Goal: Communication & Community: Answer question/provide support

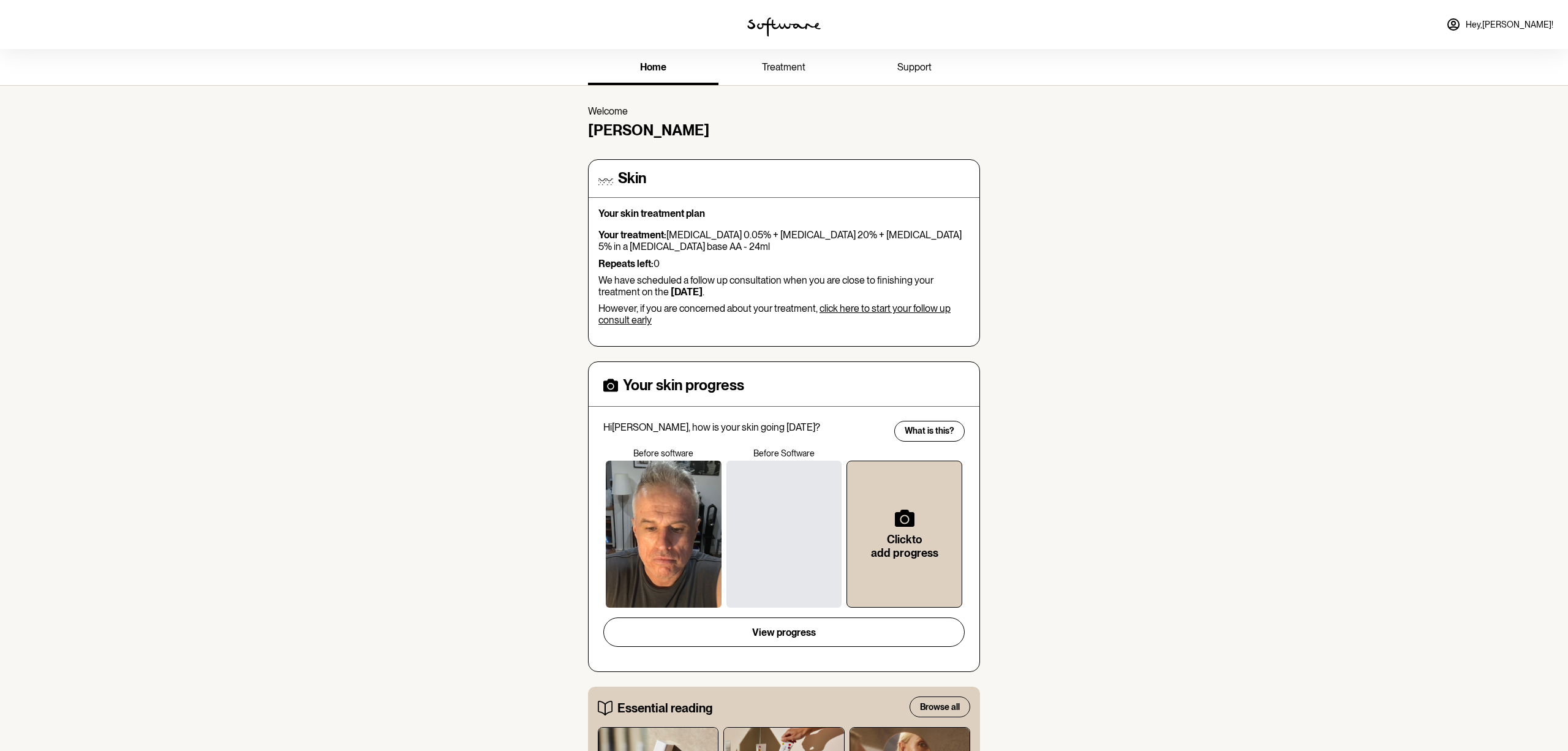
click at [890, 305] on link "click here to start your follow up consult early" at bounding box center [774, 314] width 353 height 23
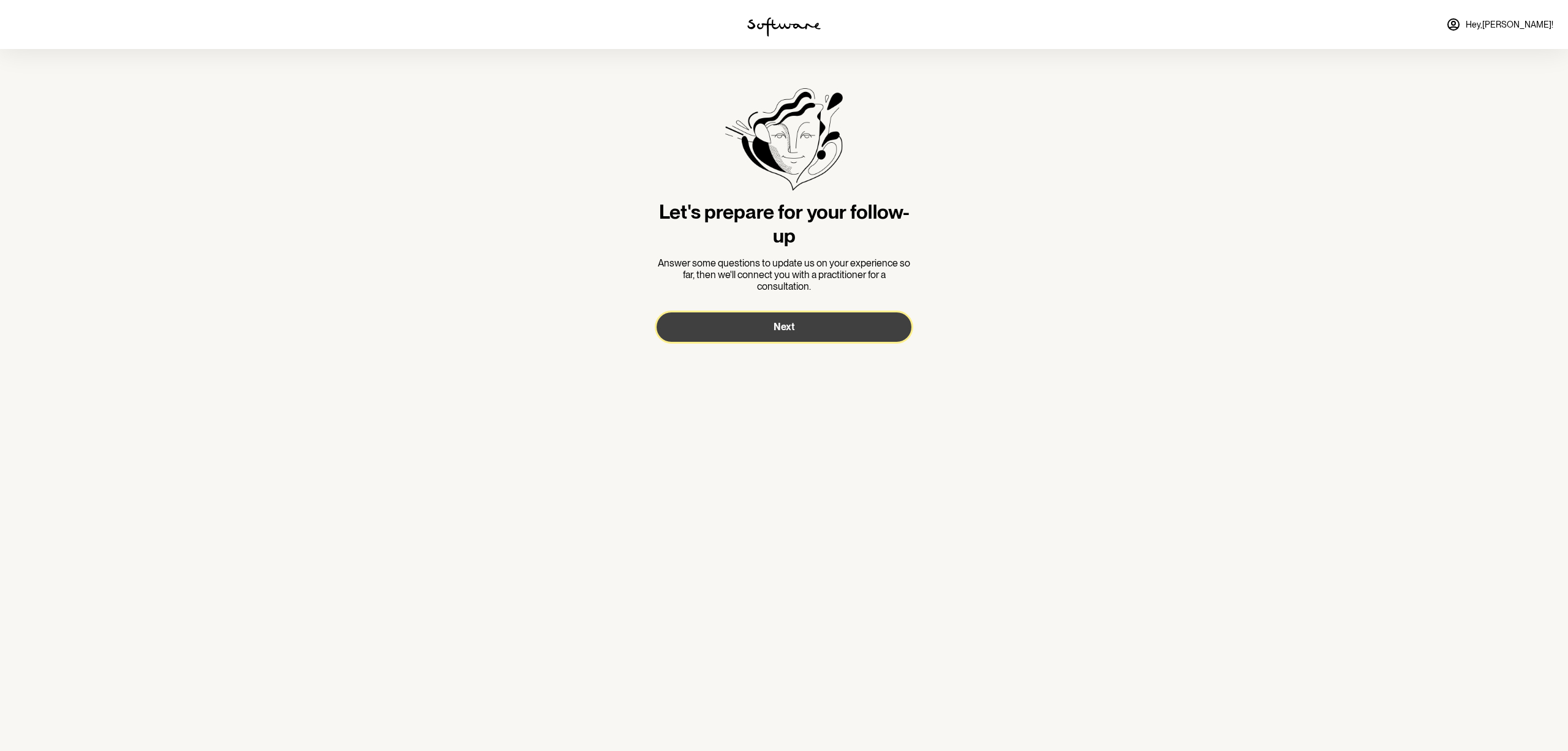
click at [815, 319] on button "Next" at bounding box center [784, 327] width 255 height 29
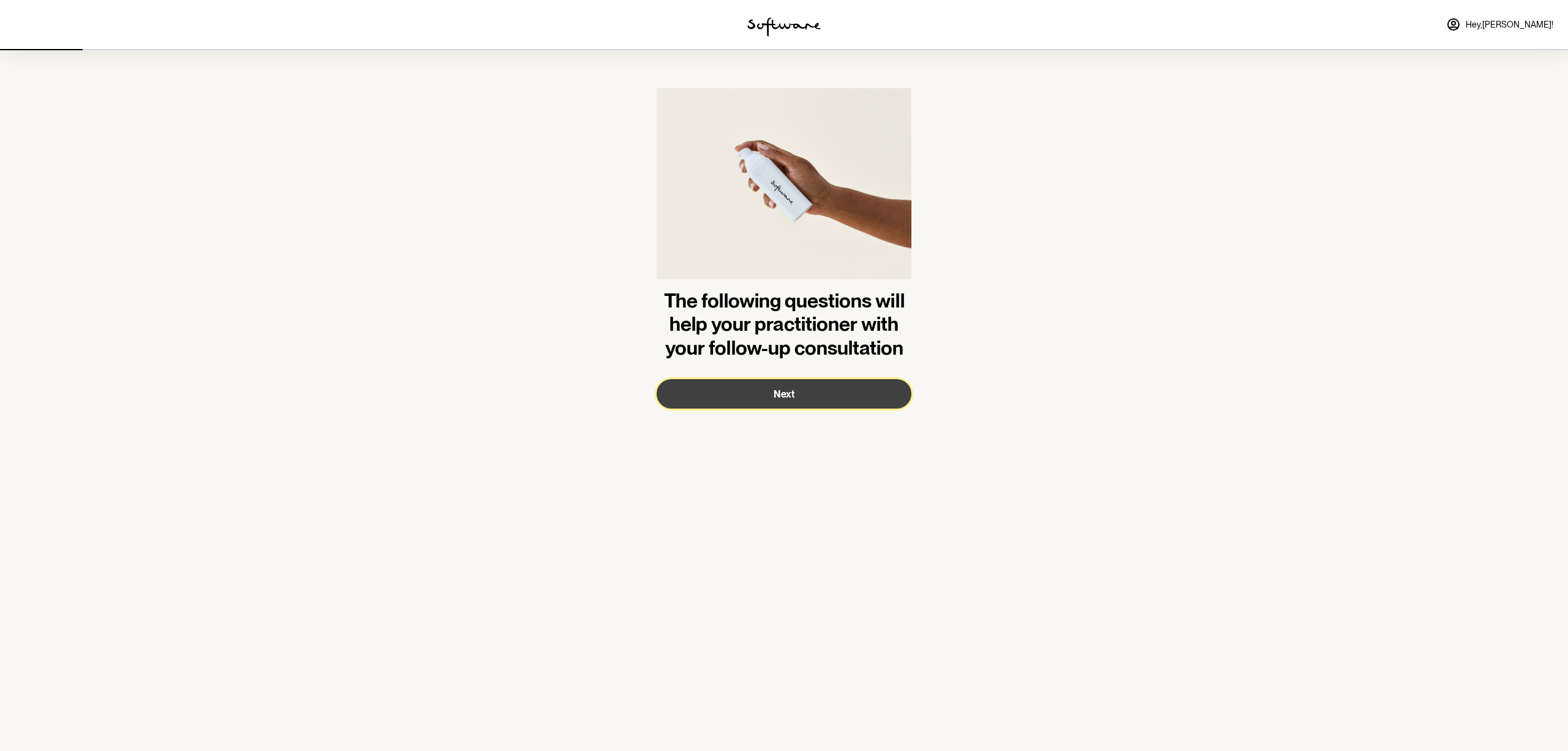
click at [811, 387] on button "Next" at bounding box center [784, 394] width 255 height 29
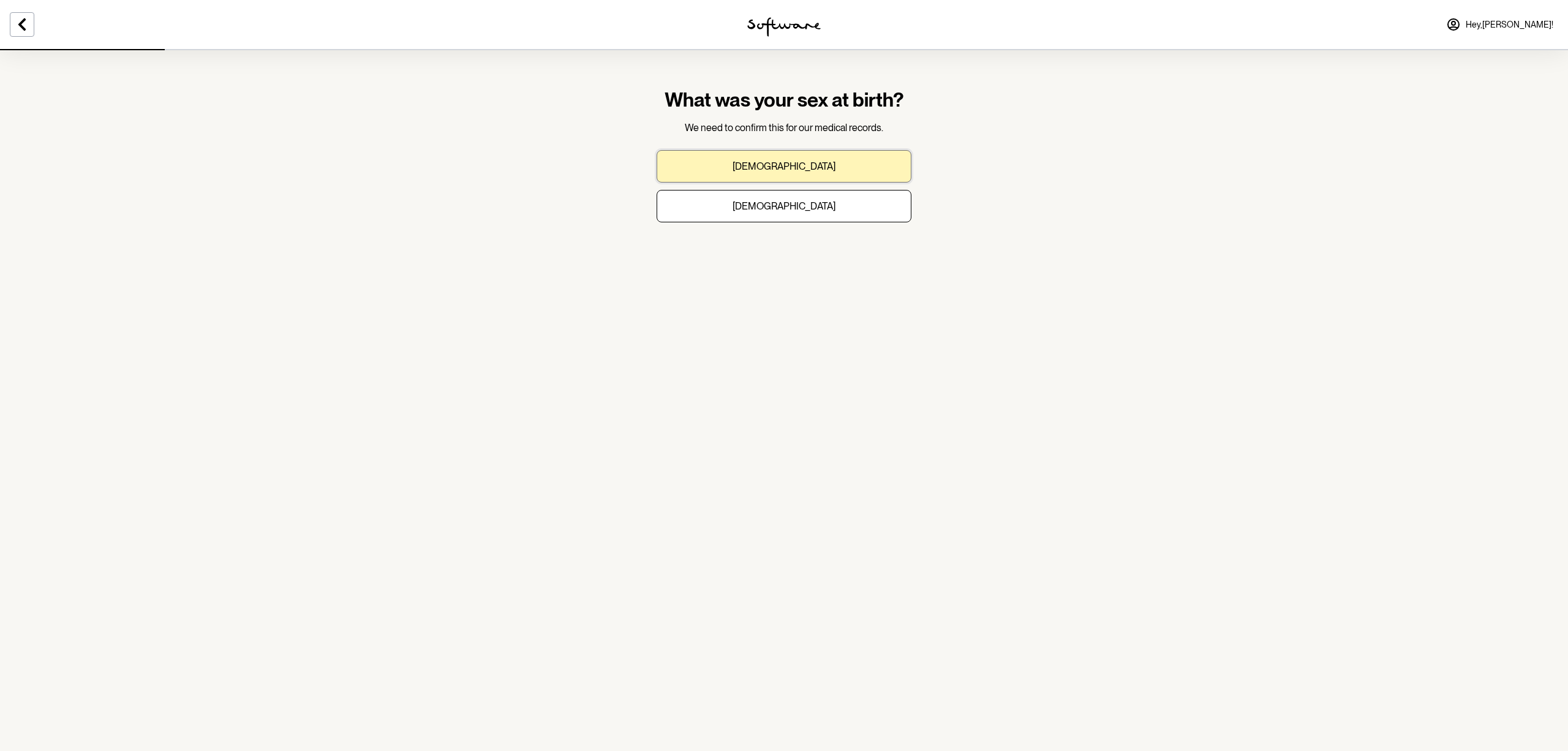
click at [761, 158] on button "Male" at bounding box center [784, 167] width 255 height 32
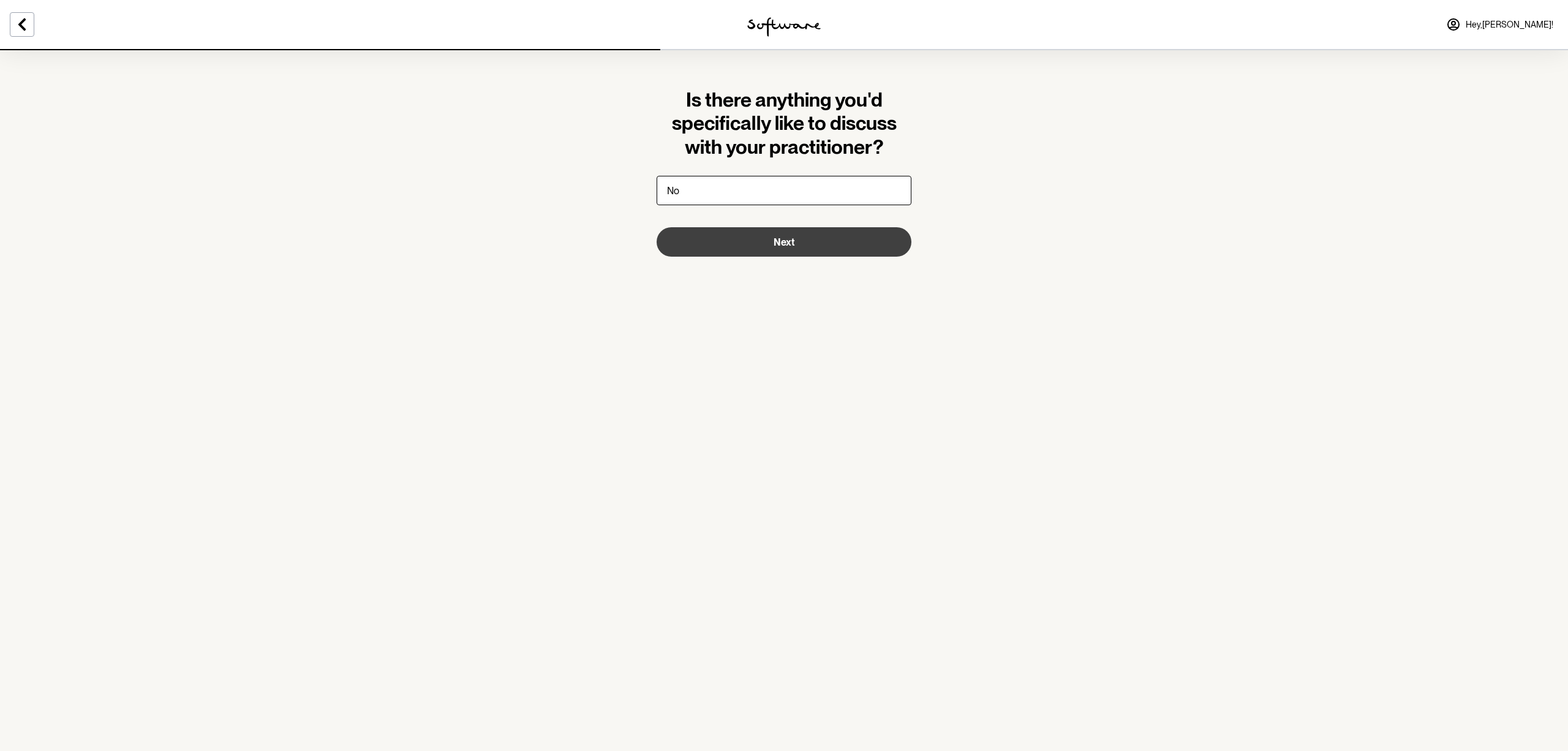
type input "No"
click at [793, 247] on span "Next" at bounding box center [784, 242] width 21 height 12
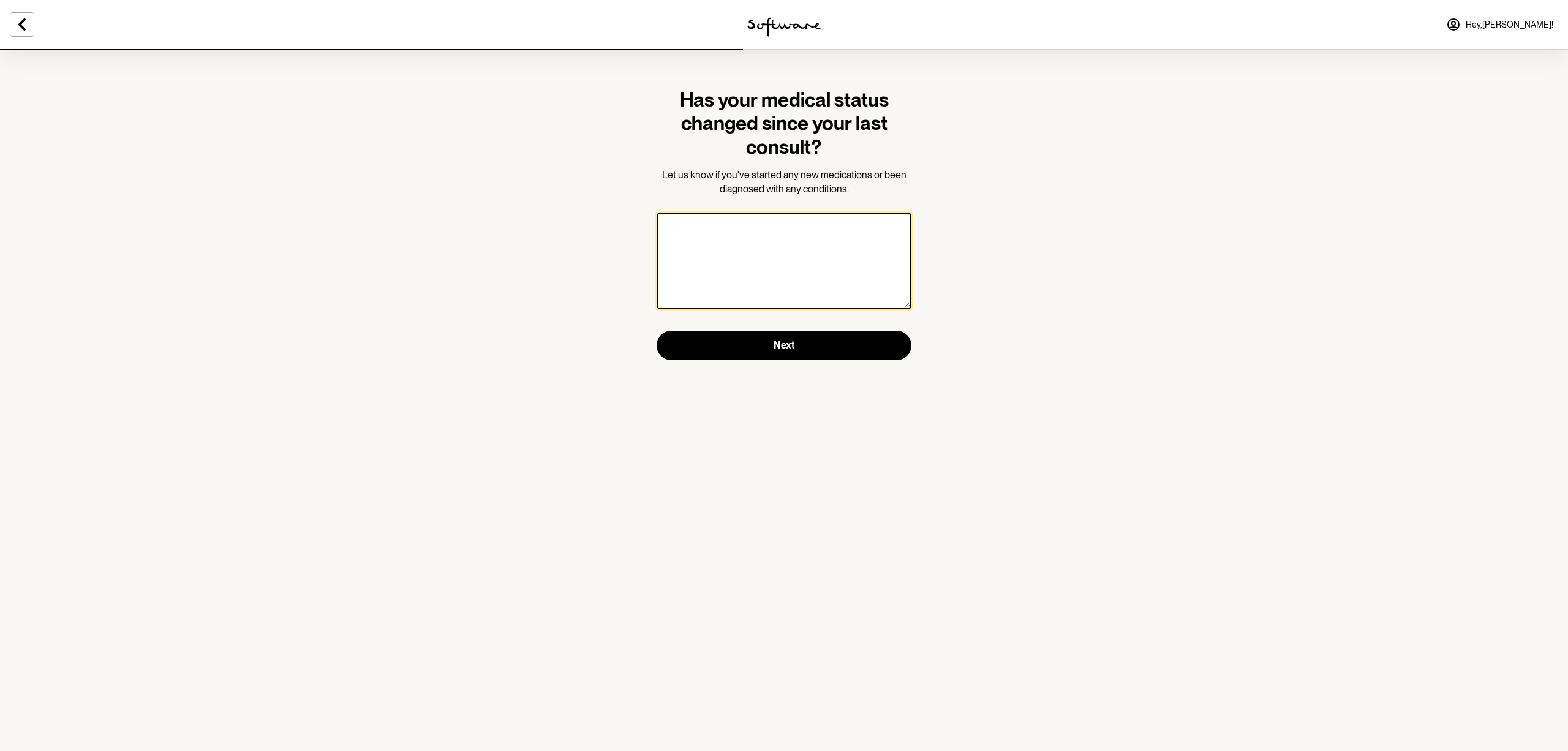
click at [793, 247] on textarea at bounding box center [784, 261] width 255 height 95
type textarea "N/A"
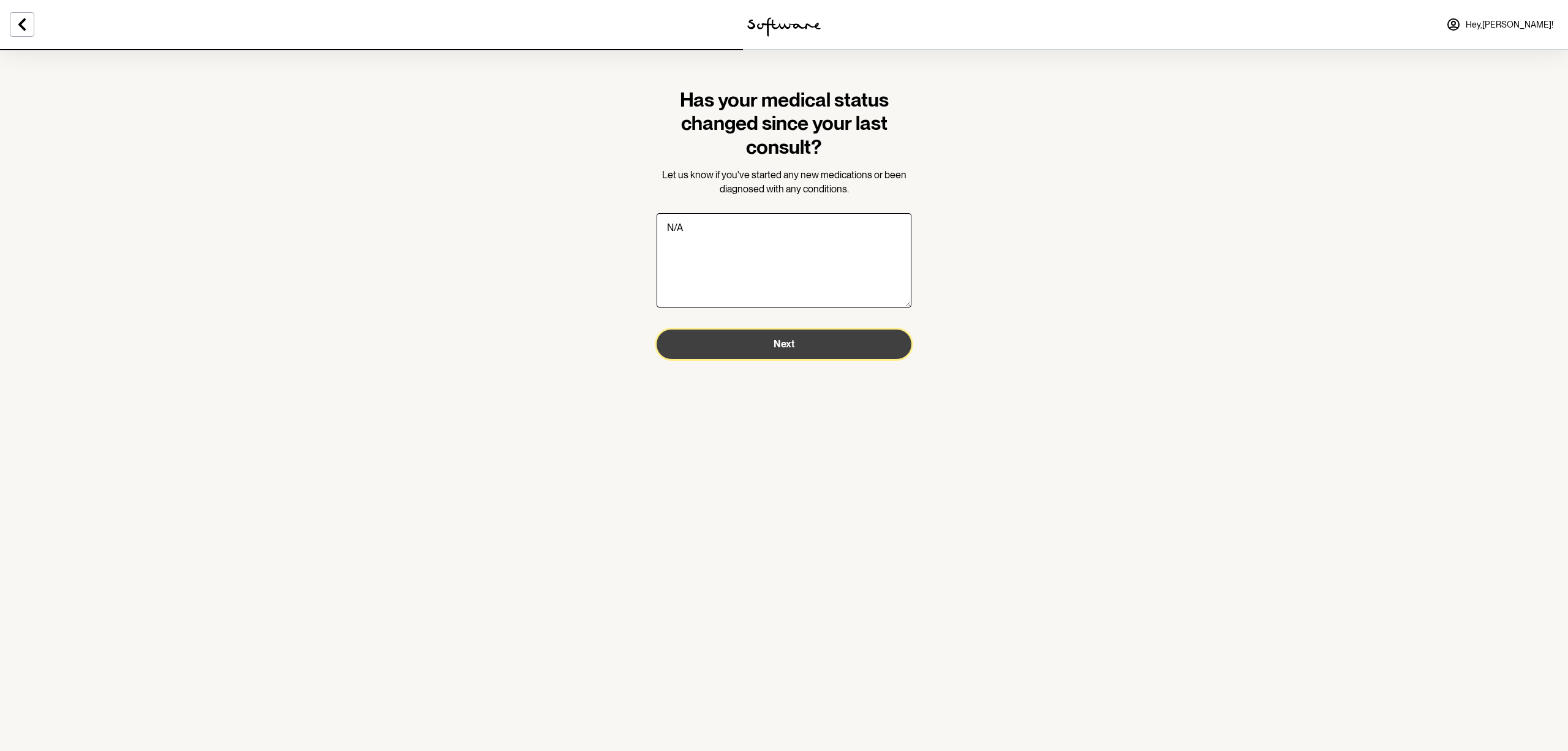
click at [793, 351] on button "Next" at bounding box center [784, 344] width 255 height 29
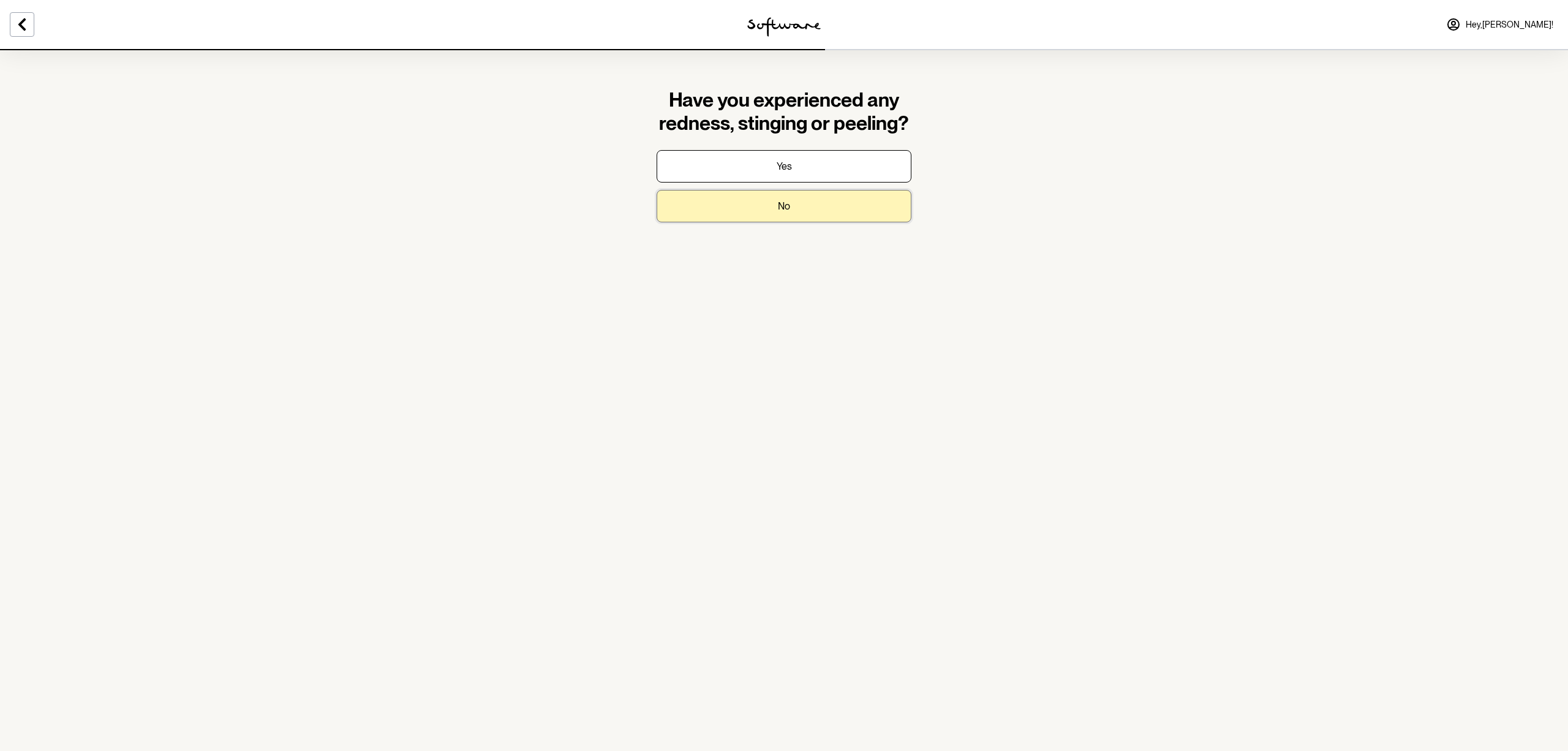
click at [787, 208] on p "No" at bounding box center [784, 206] width 12 height 12
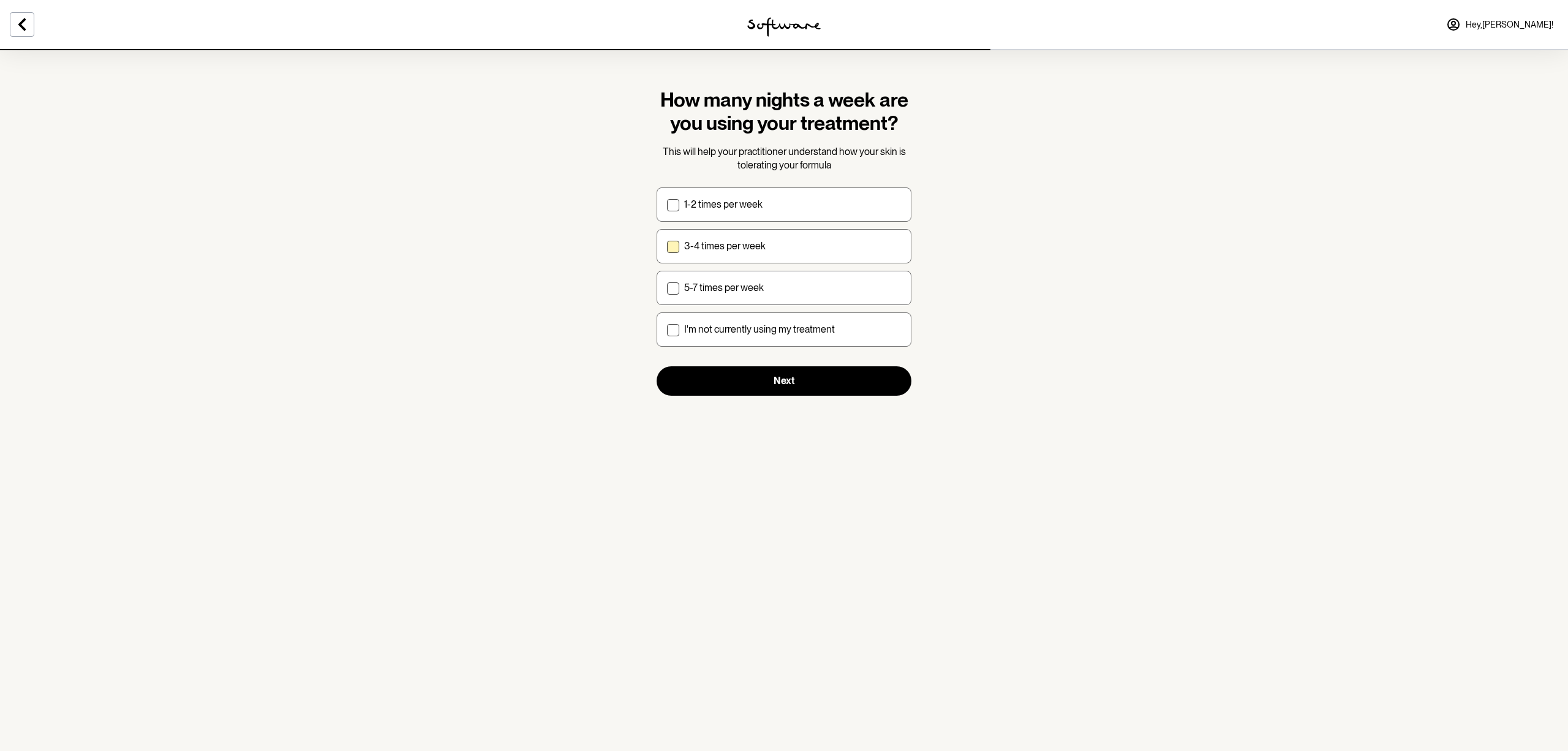
click at [676, 245] on span at bounding box center [673, 247] width 12 height 12
click at [667, 246] on input "3-4 times per week" at bounding box center [666, 246] width 1 height 1
checkbox input "true"
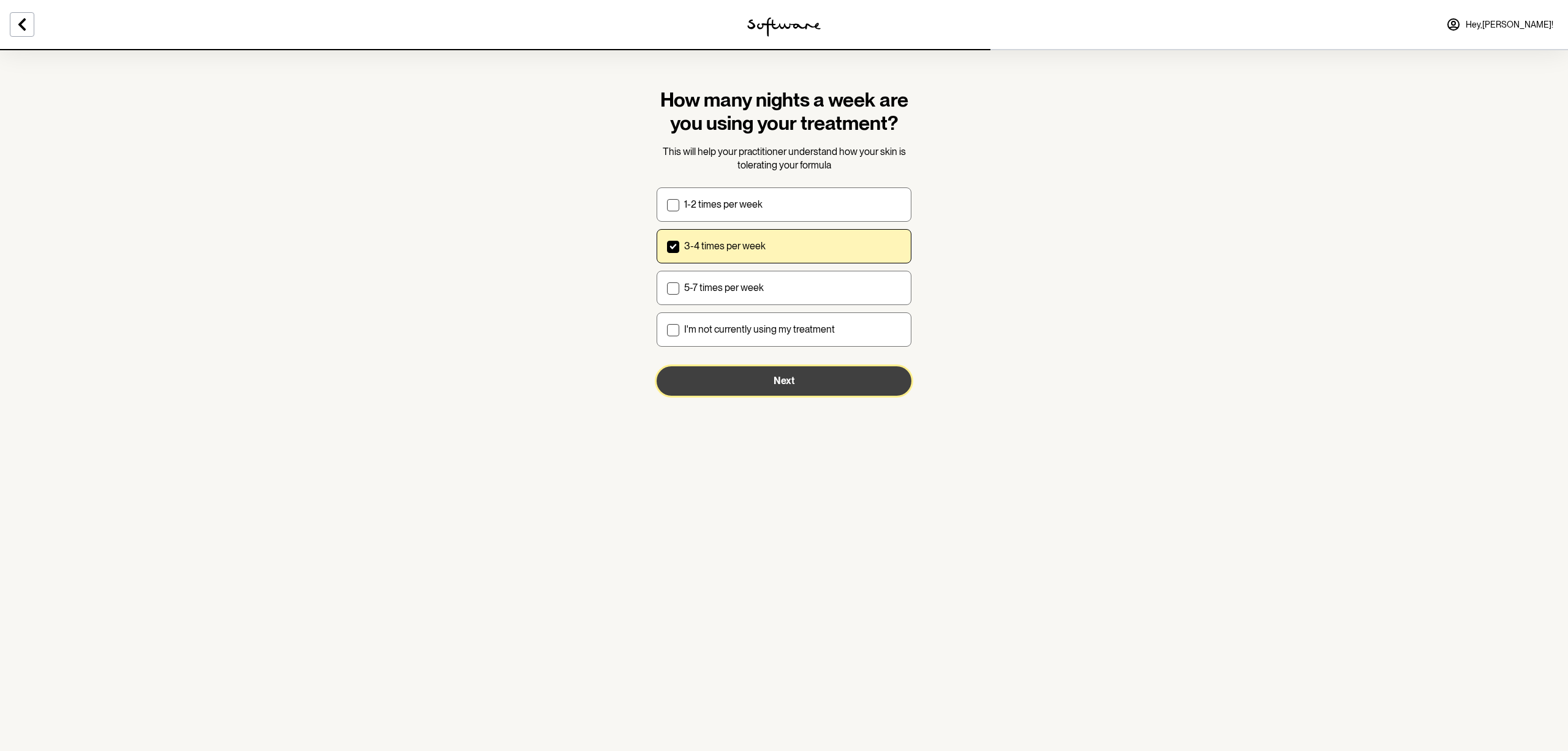
click at [789, 388] on button "Next" at bounding box center [784, 380] width 255 height 29
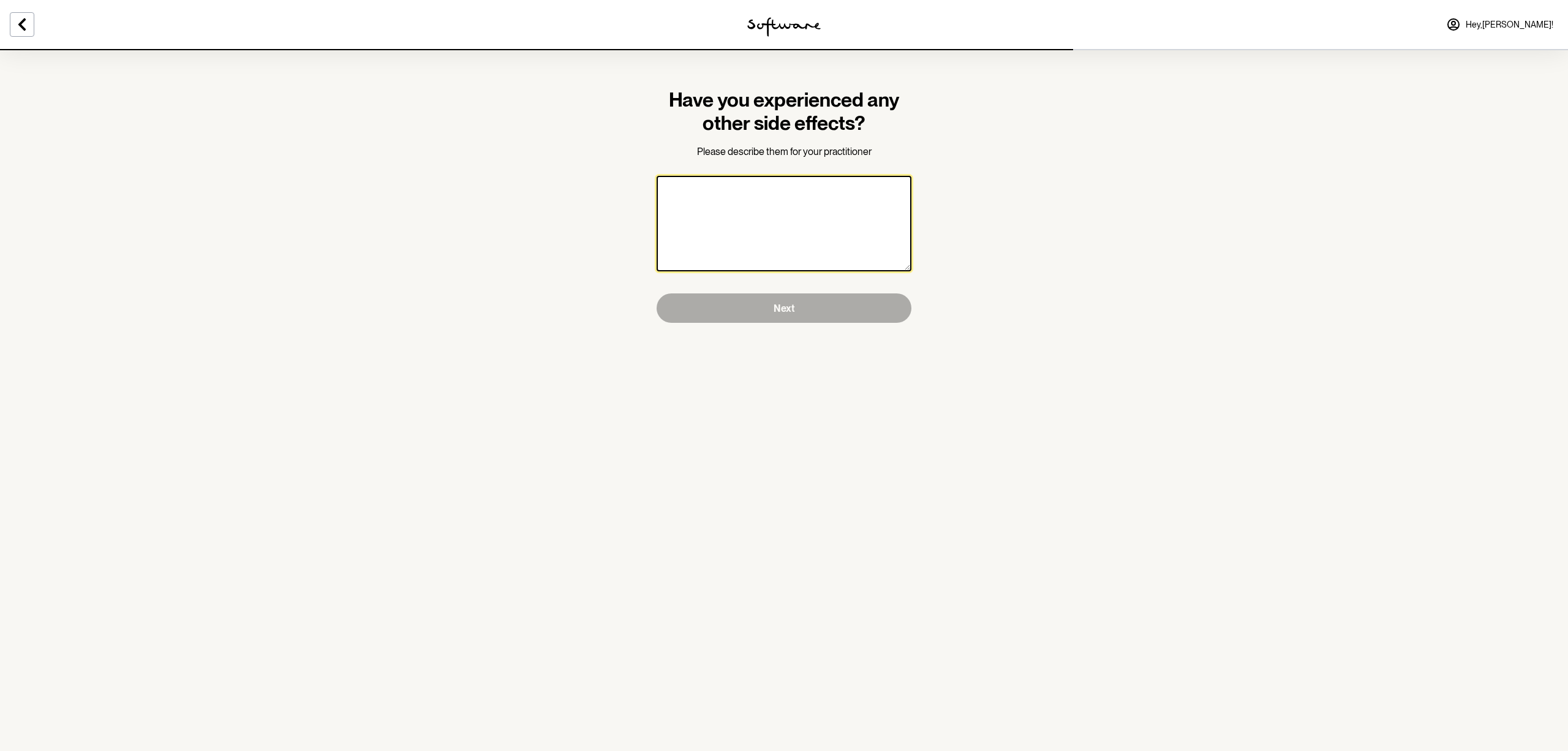
click at [758, 223] on textarea at bounding box center [784, 223] width 255 height 95
type textarea "No"
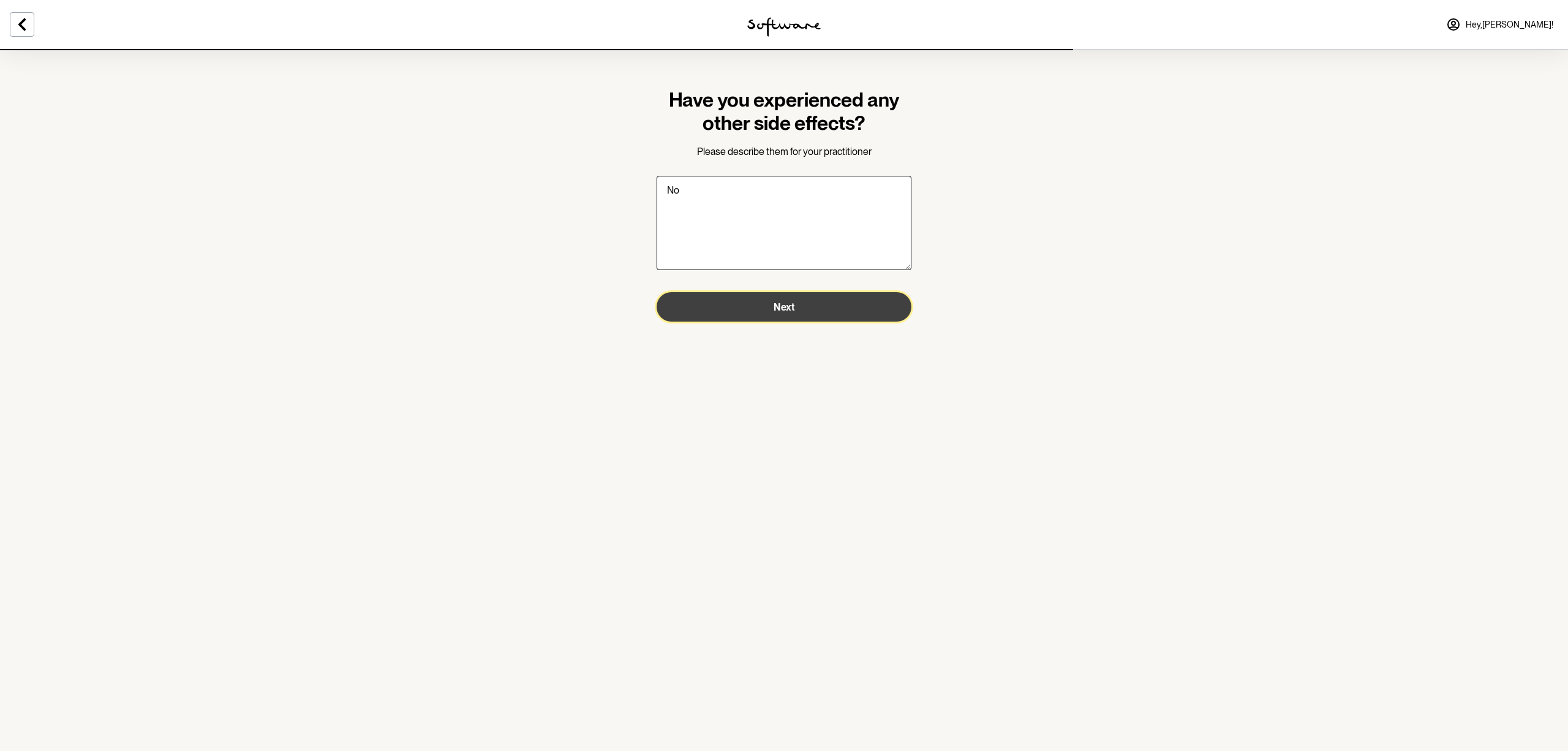
click at [789, 313] on span "Next" at bounding box center [784, 307] width 21 height 12
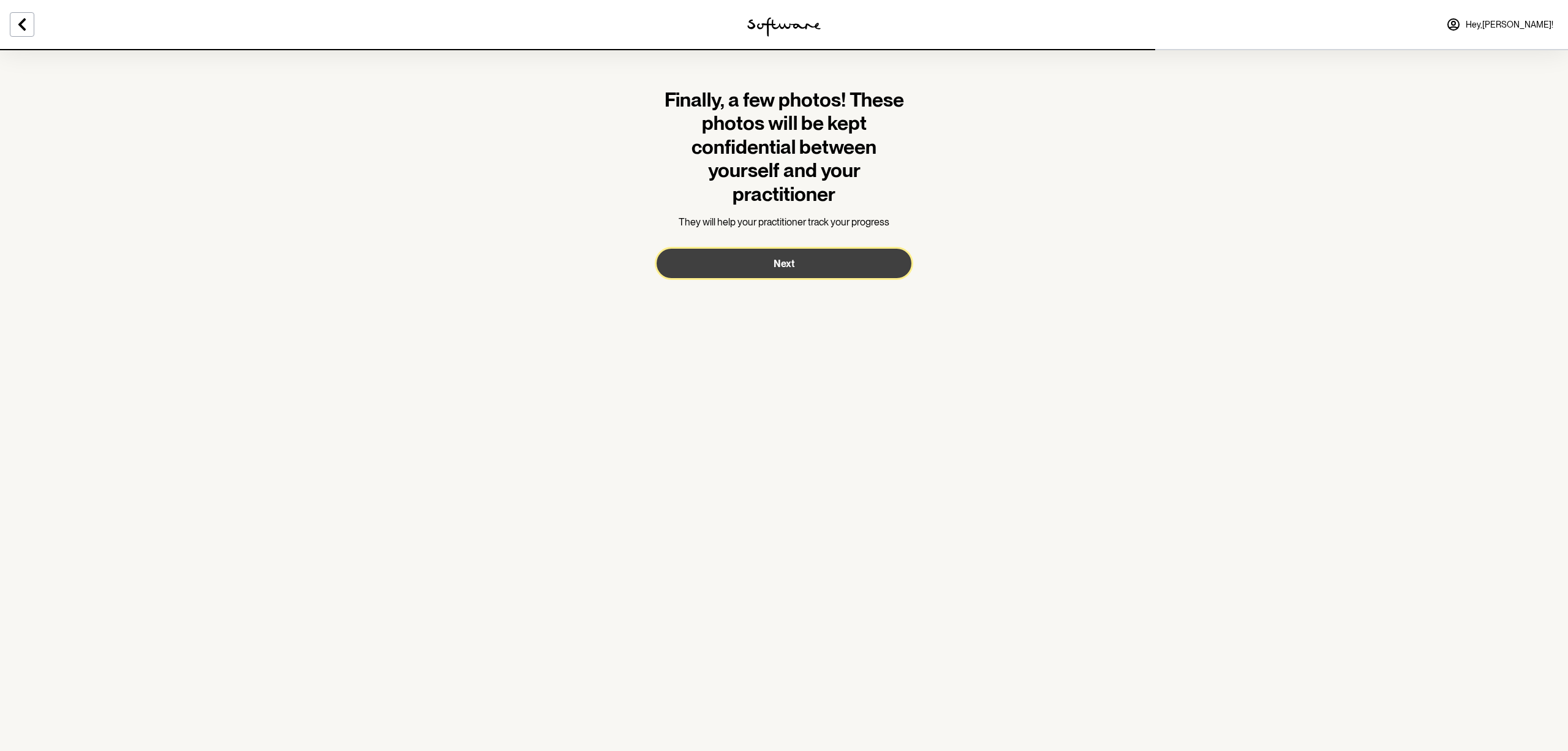
click at [810, 260] on button "Next" at bounding box center [784, 263] width 255 height 29
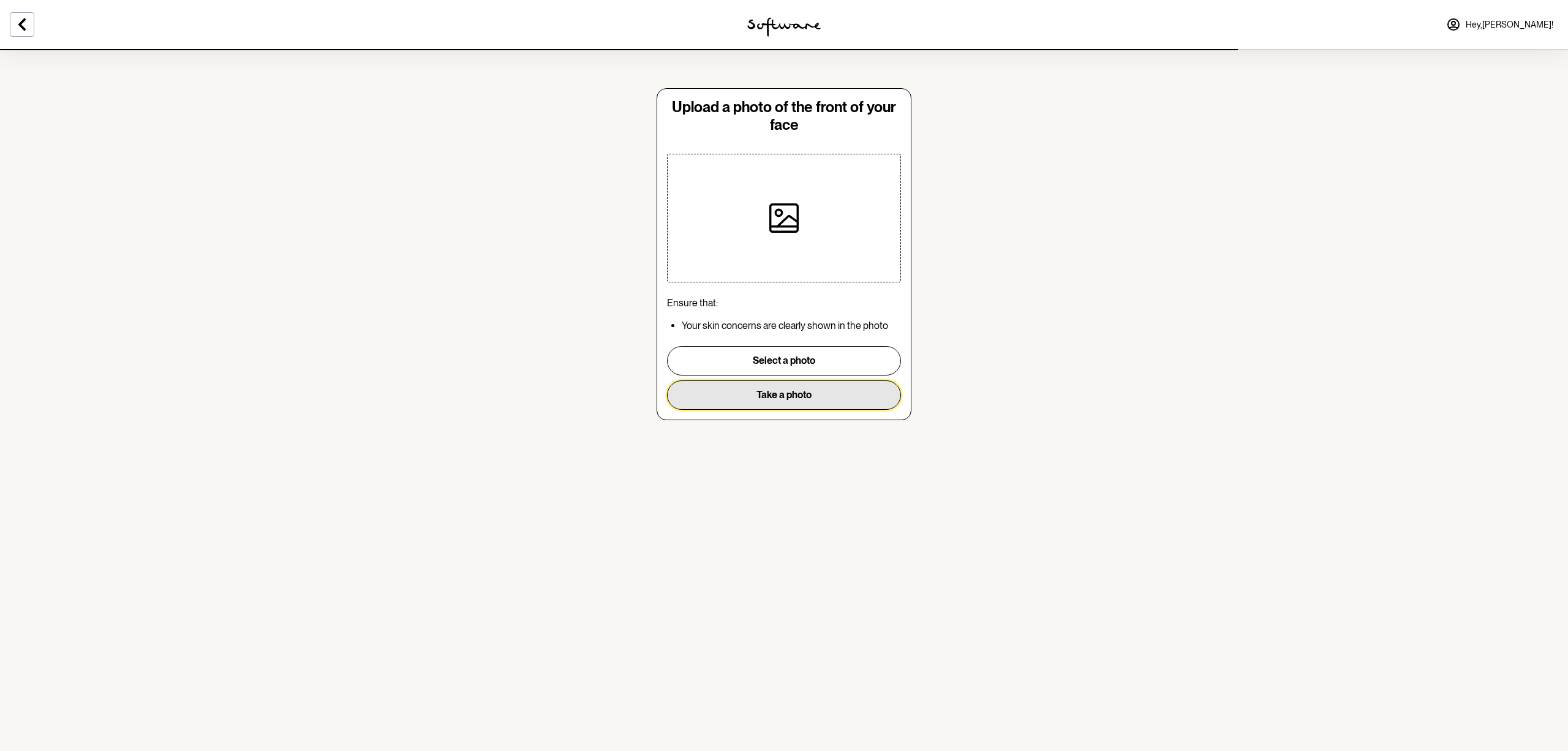
click at [799, 402] on button "Take a photo" at bounding box center [784, 395] width 234 height 29
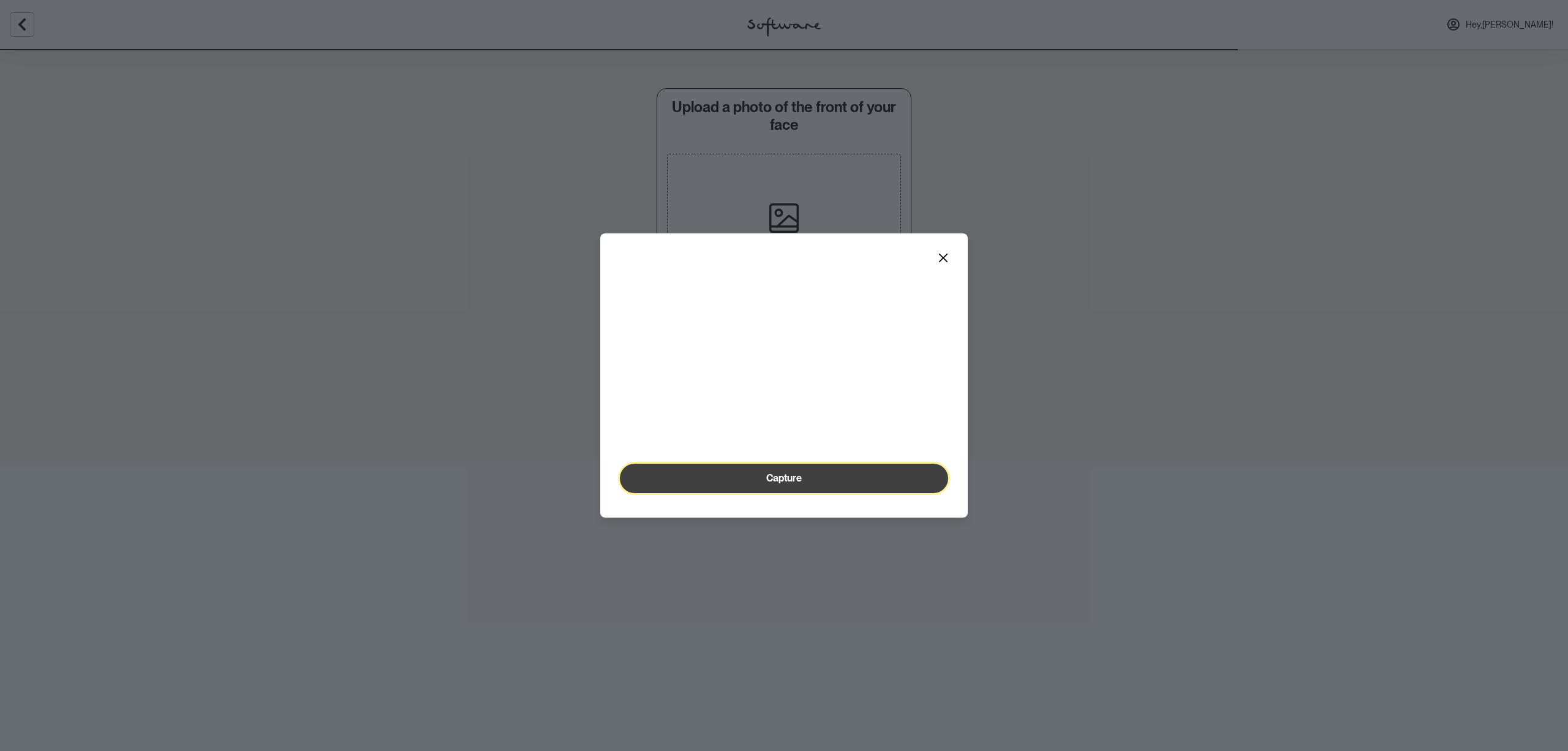
click at [786, 484] on span "Capture" at bounding box center [784, 478] width 36 height 12
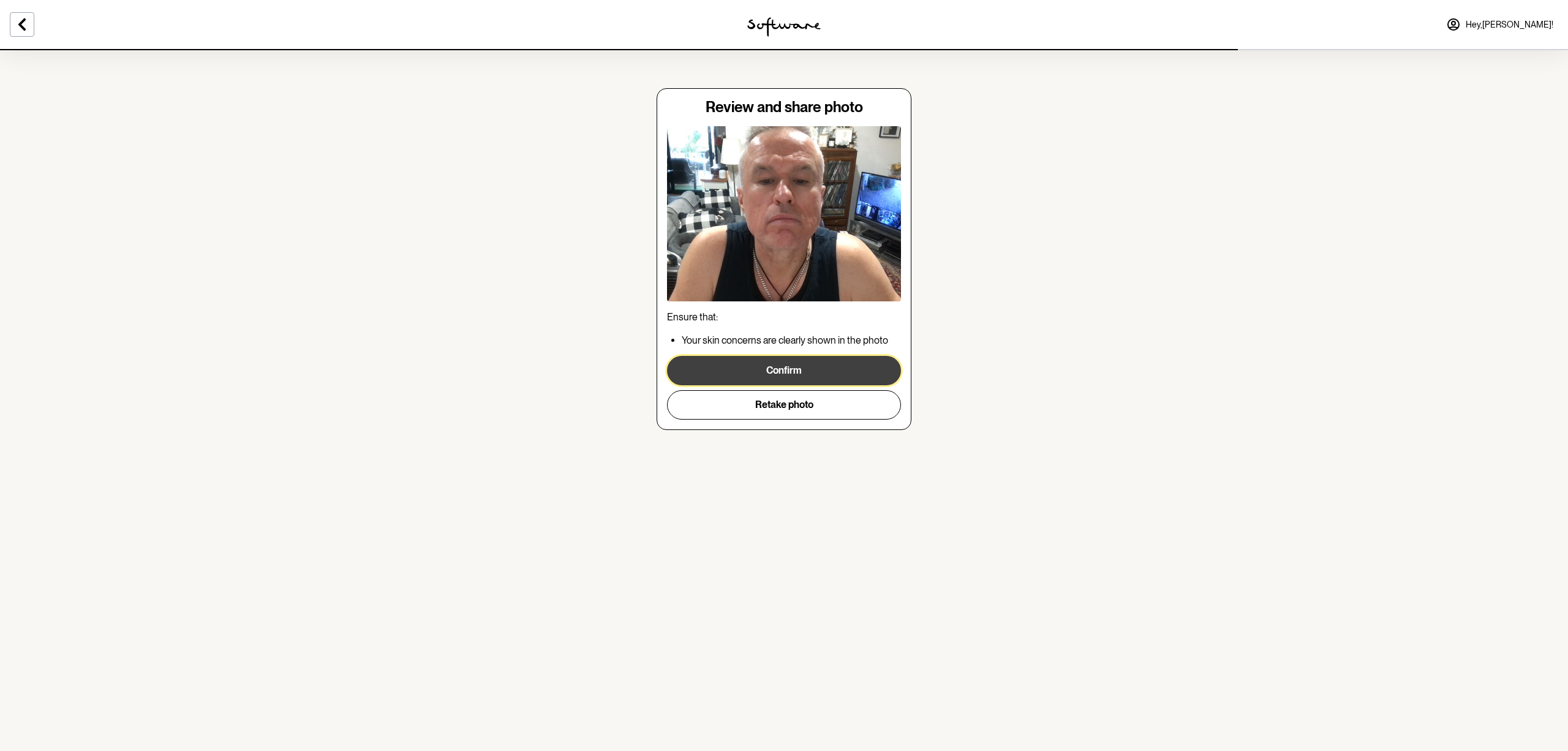
click at [741, 374] on button "Confirm" at bounding box center [784, 370] width 234 height 29
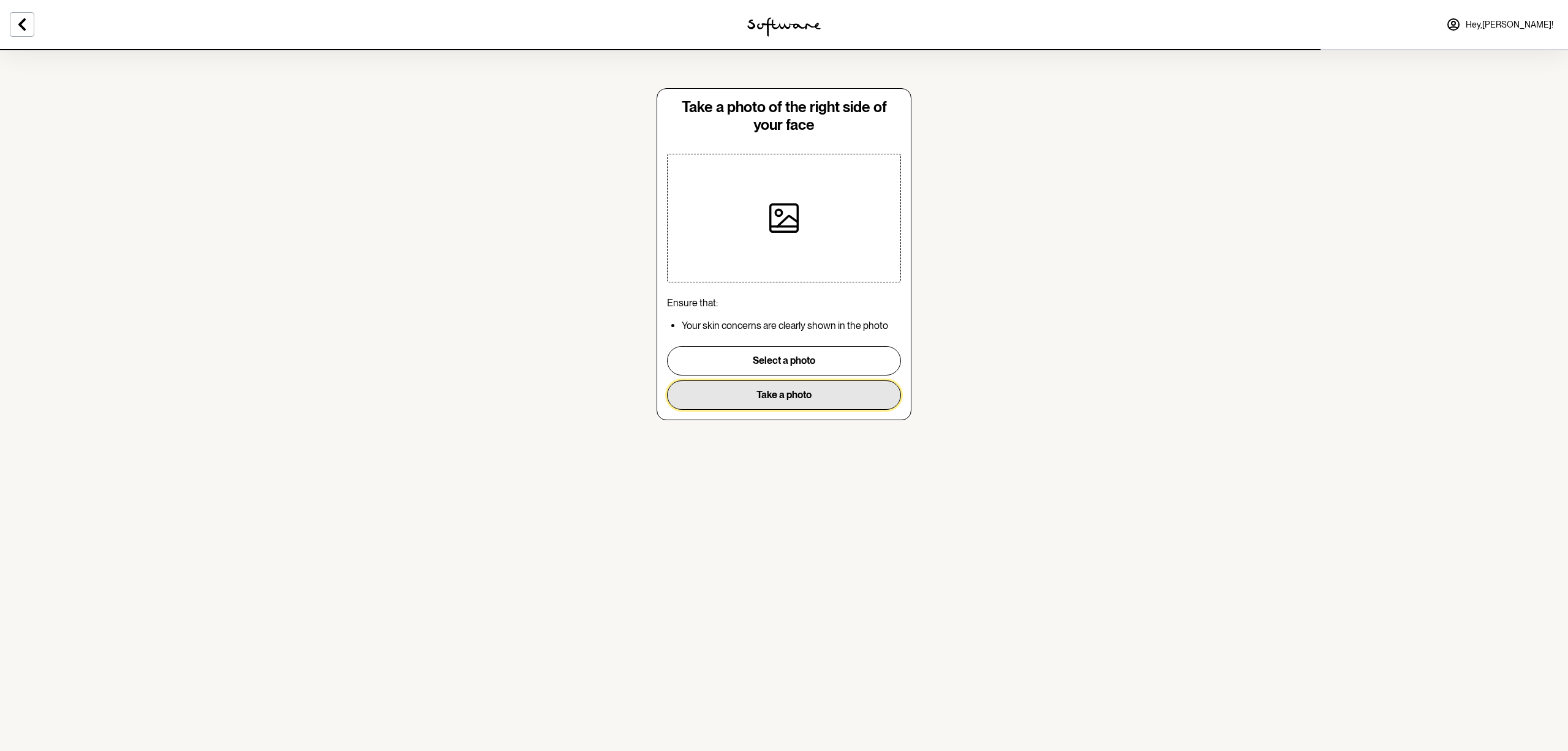
click at [777, 390] on button "Take a photo" at bounding box center [784, 395] width 234 height 29
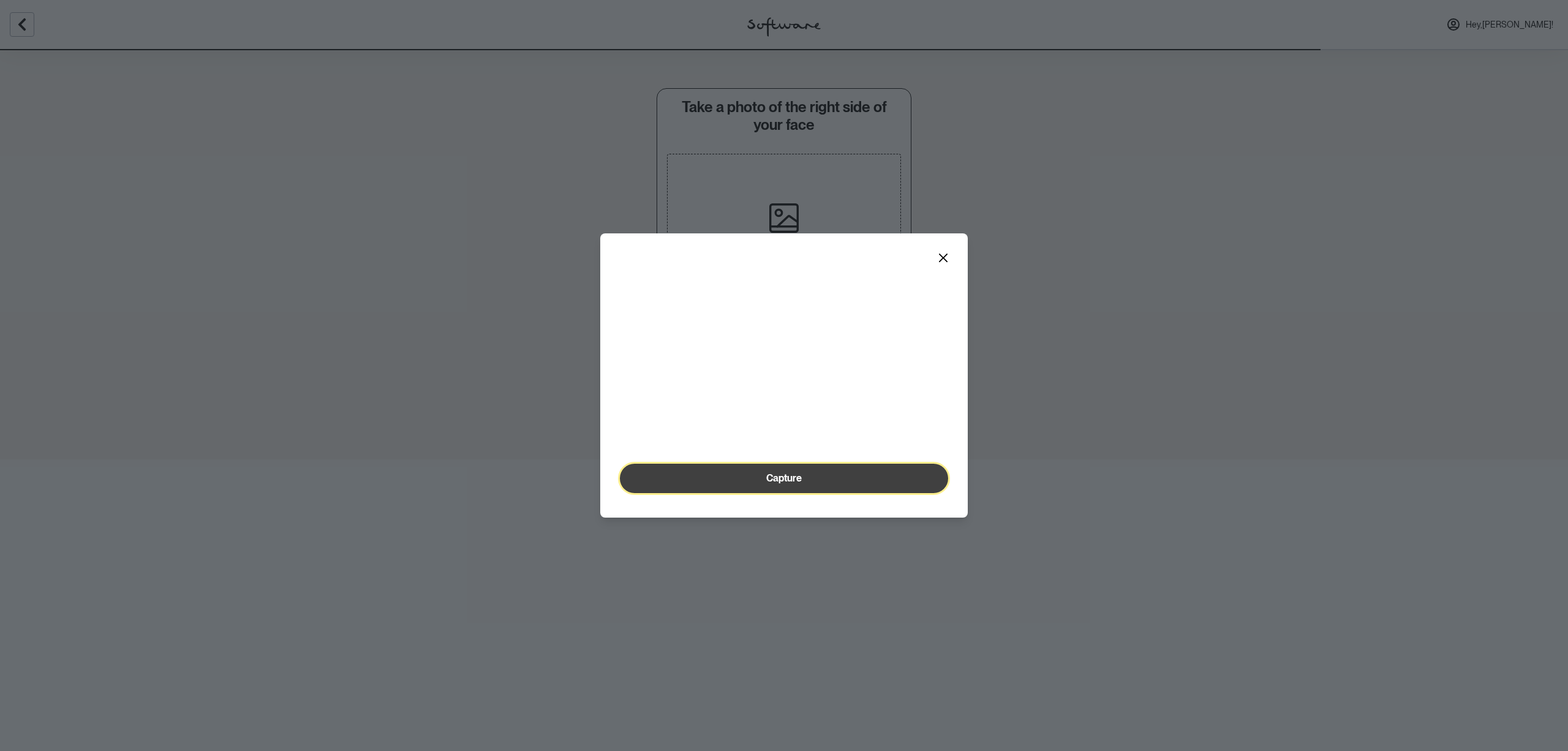
click at [784, 484] on span "Capture" at bounding box center [784, 478] width 36 height 12
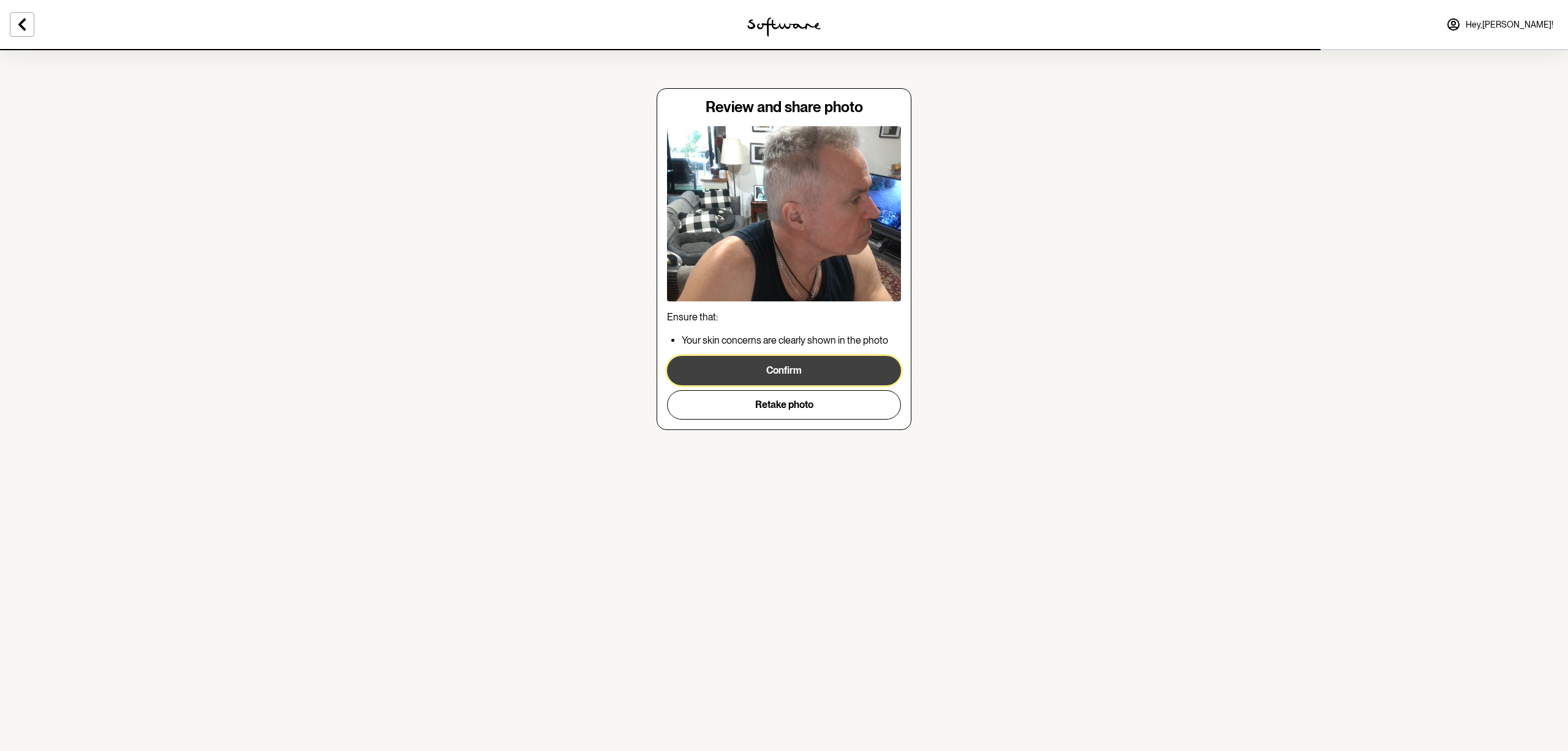
click at [802, 375] on button "Confirm" at bounding box center [784, 370] width 234 height 29
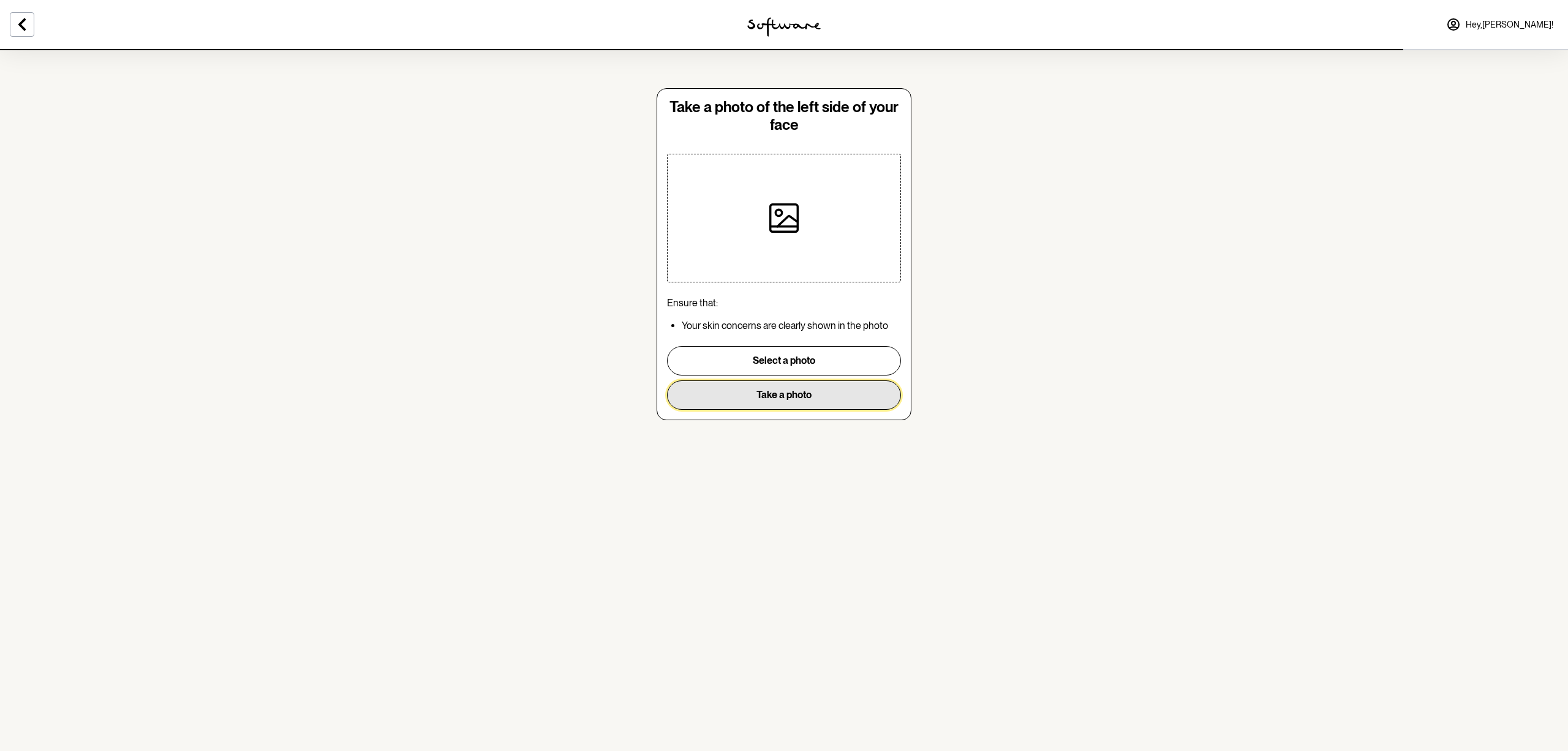
click at [794, 389] on button "Take a photo" at bounding box center [784, 395] width 234 height 29
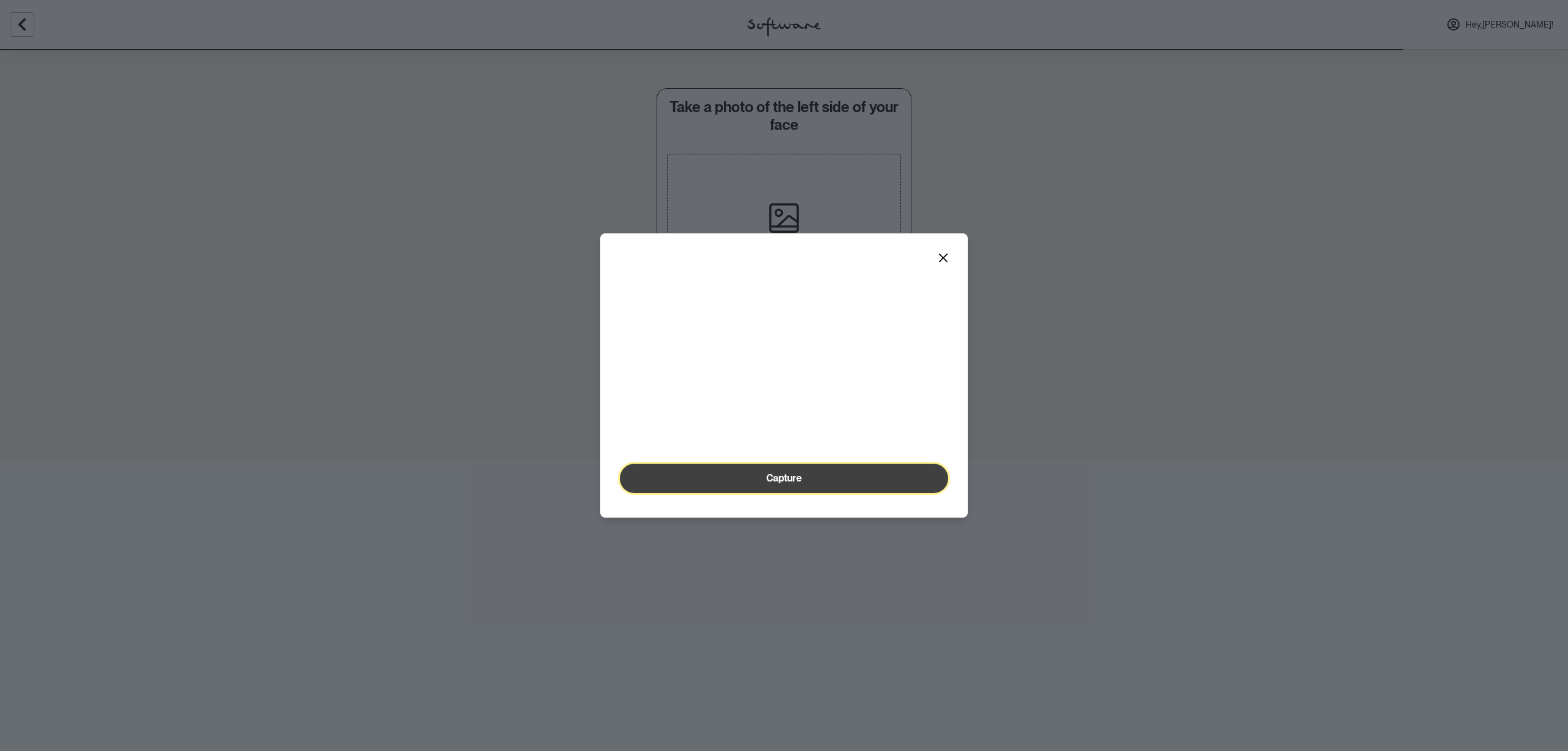
click at [784, 484] on span "Capture" at bounding box center [784, 478] width 36 height 12
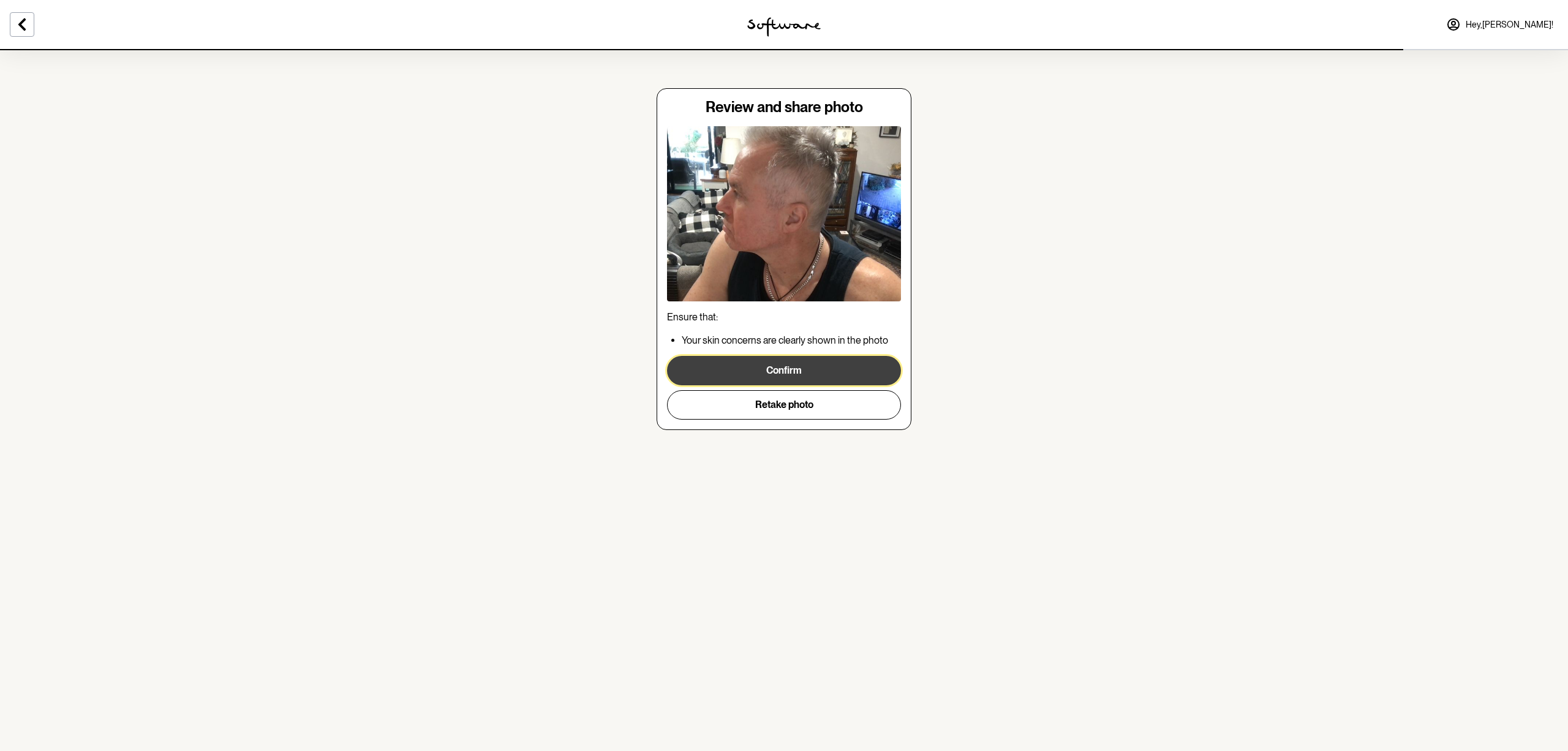
click at [787, 376] on button "Confirm" at bounding box center [784, 370] width 234 height 29
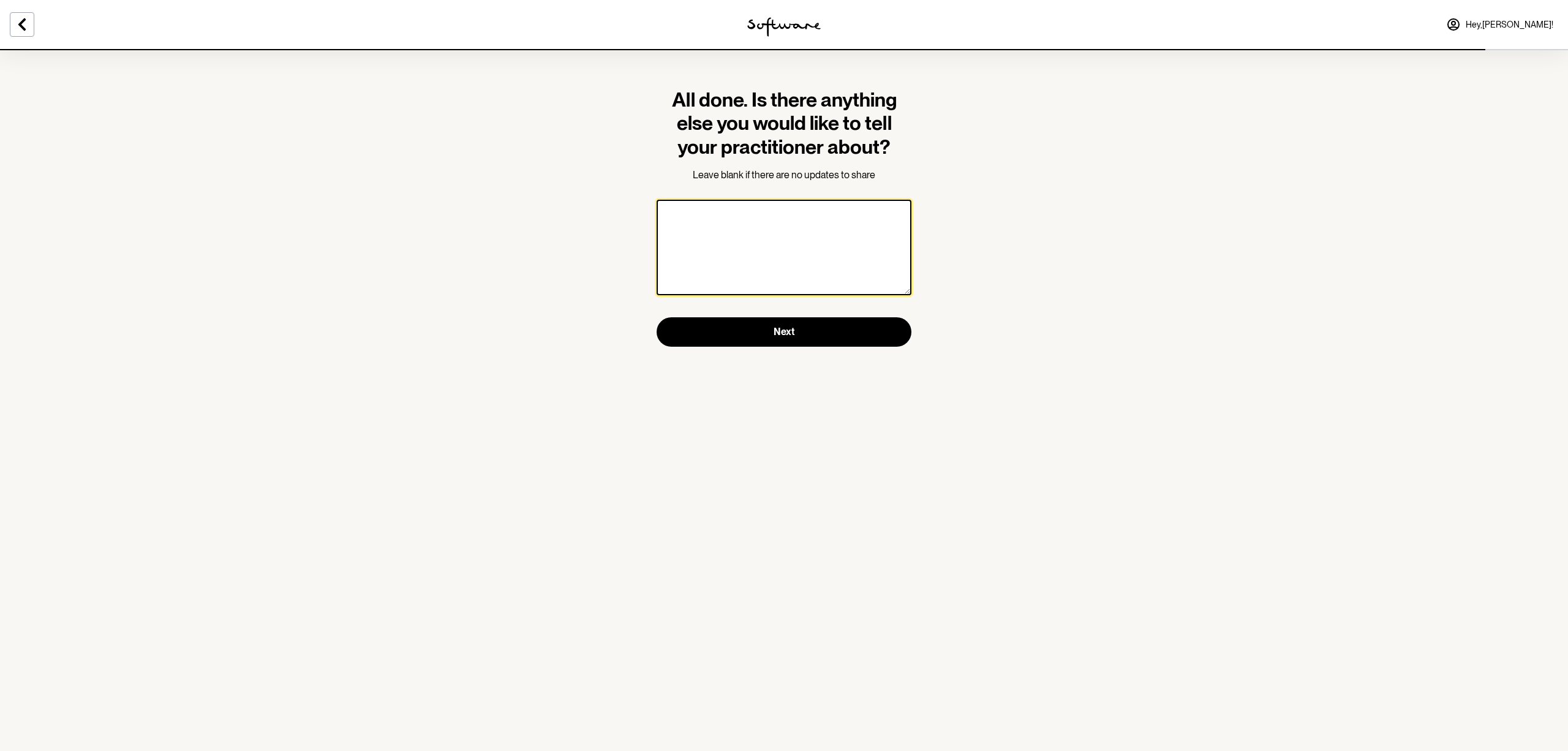
click at [753, 261] on textarea at bounding box center [784, 247] width 255 height 95
type textarea "NO"
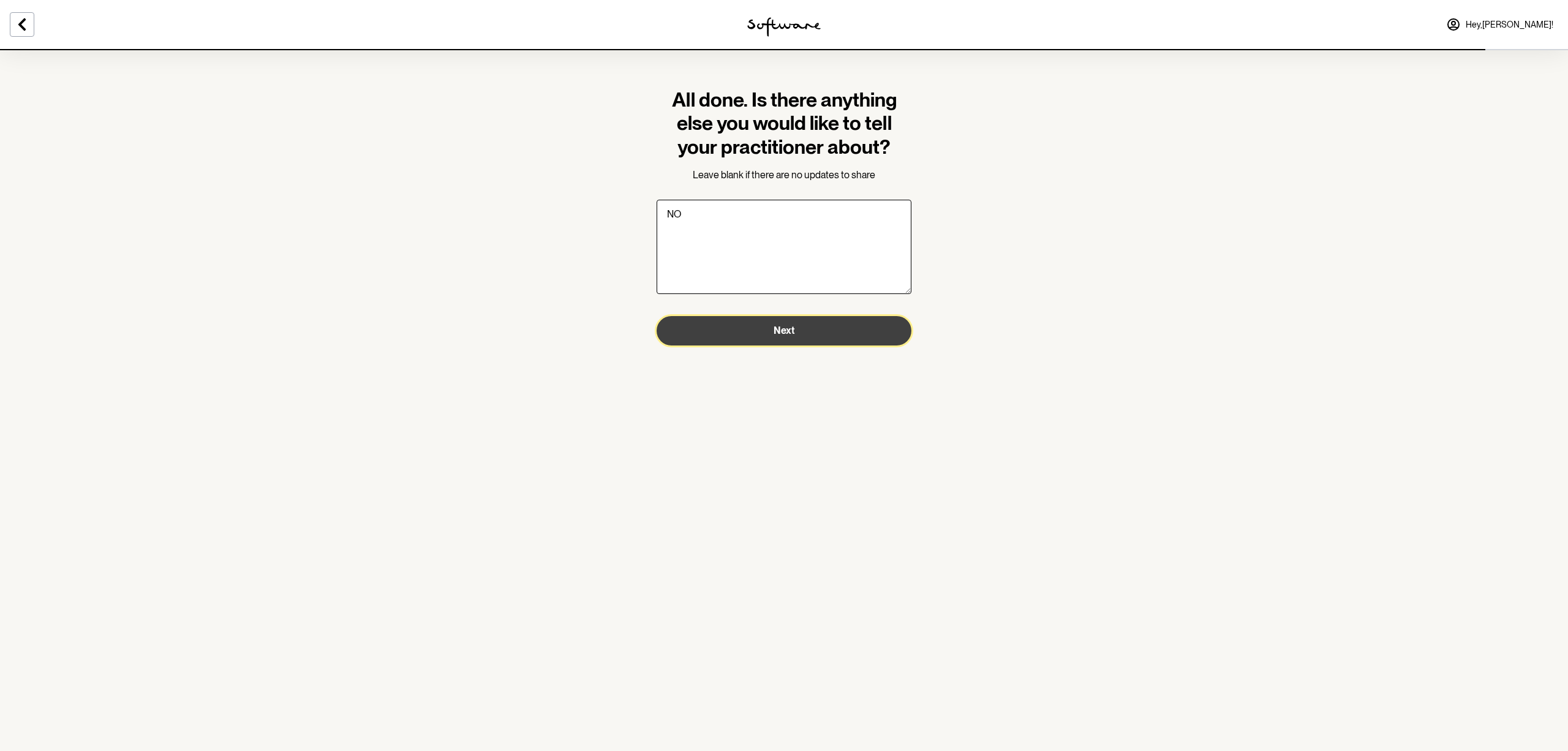
click at [799, 337] on button "Next" at bounding box center [784, 331] width 255 height 29
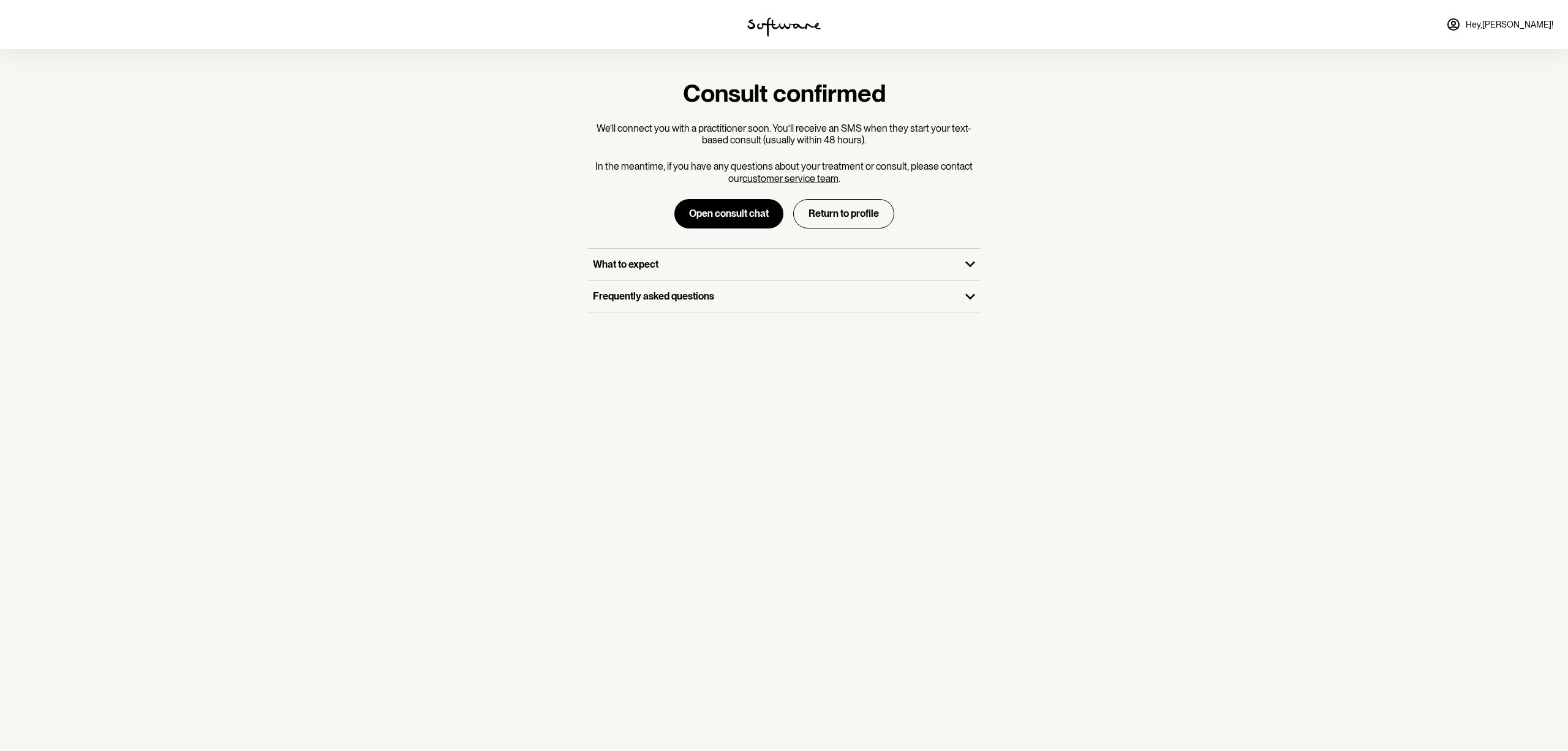
click at [1523, 24] on span "Hey, DAVID !" at bounding box center [1509, 24] width 87 height 11
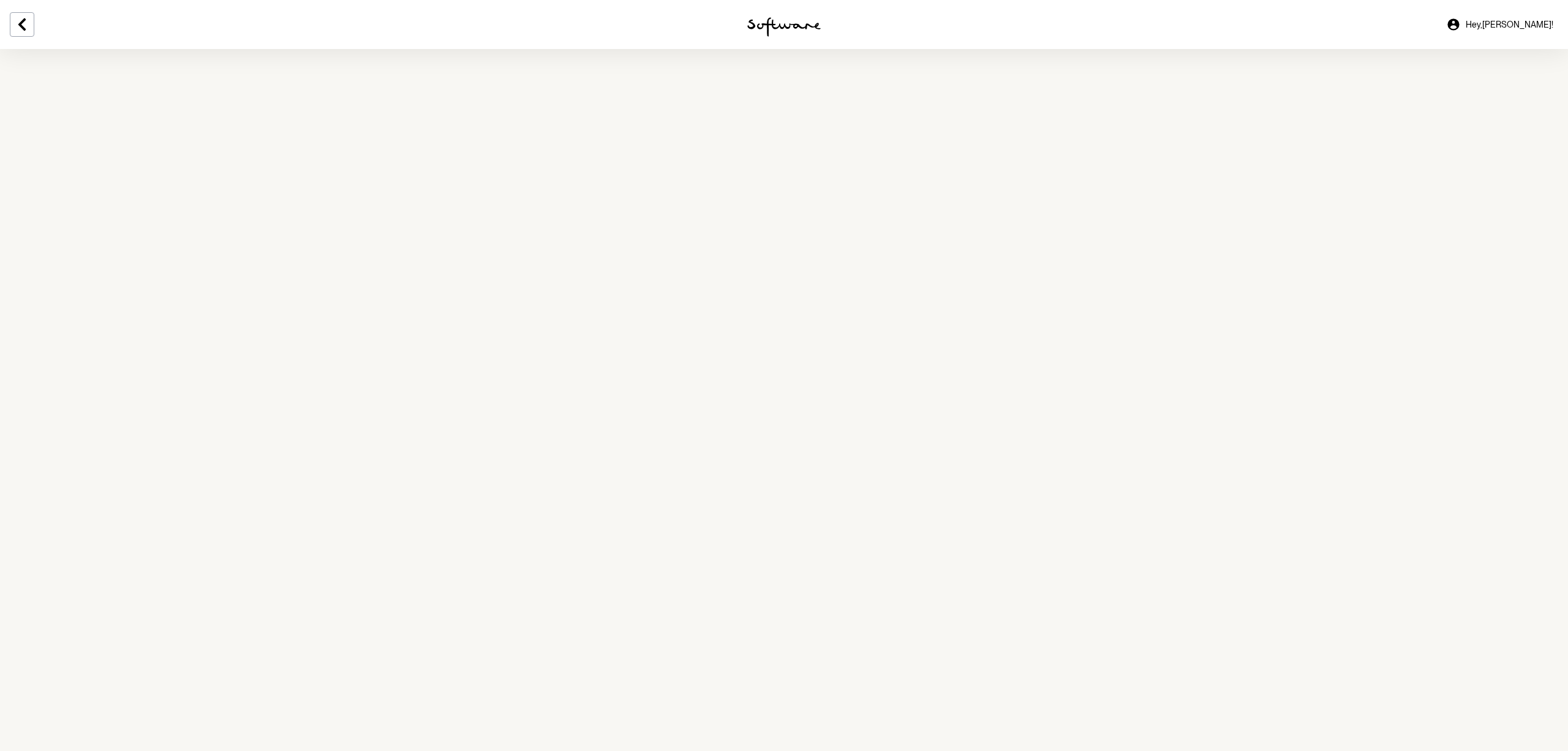
click at [1519, 26] on span "Hey, DAVID !" at bounding box center [1509, 24] width 87 height 11
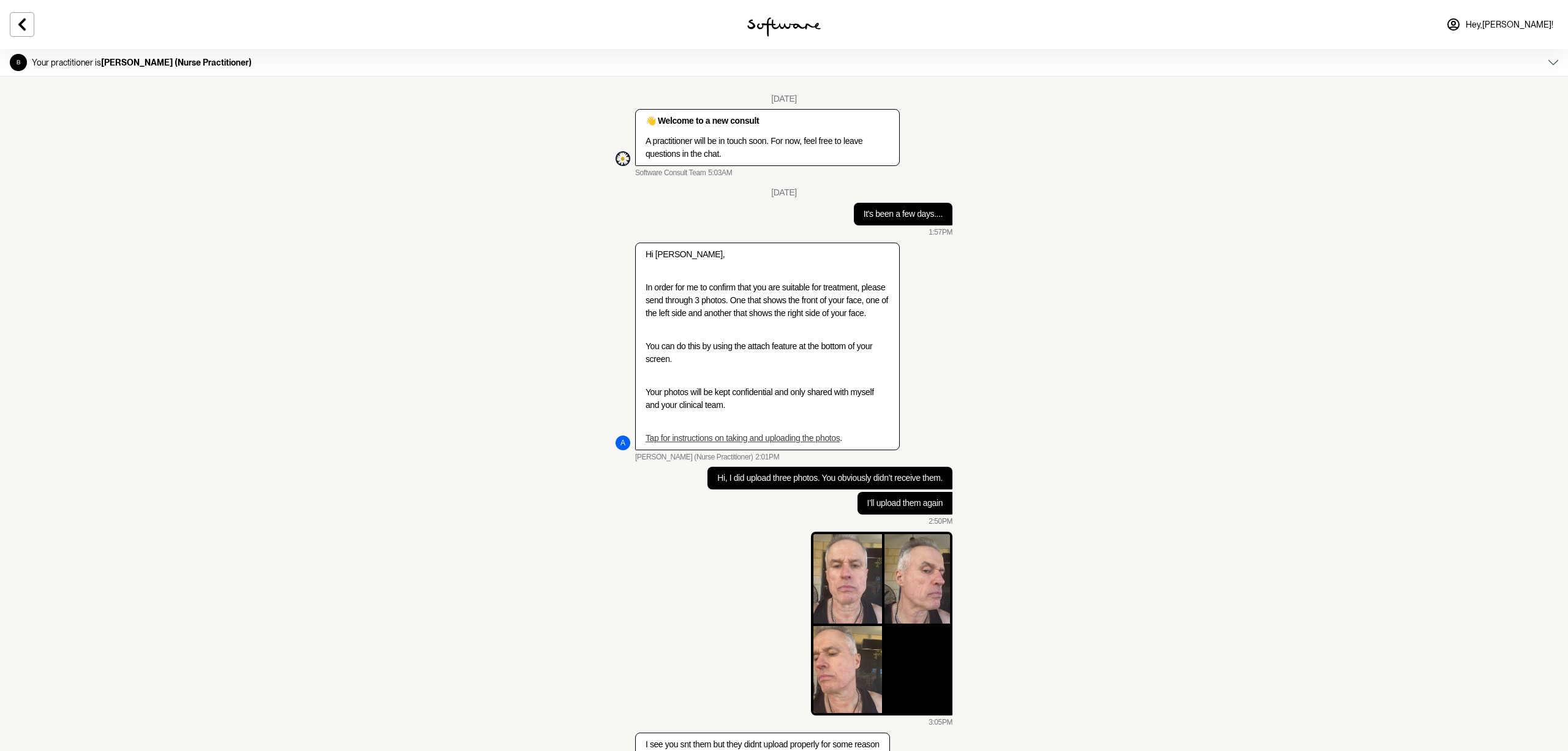
scroll to position [1645, 0]
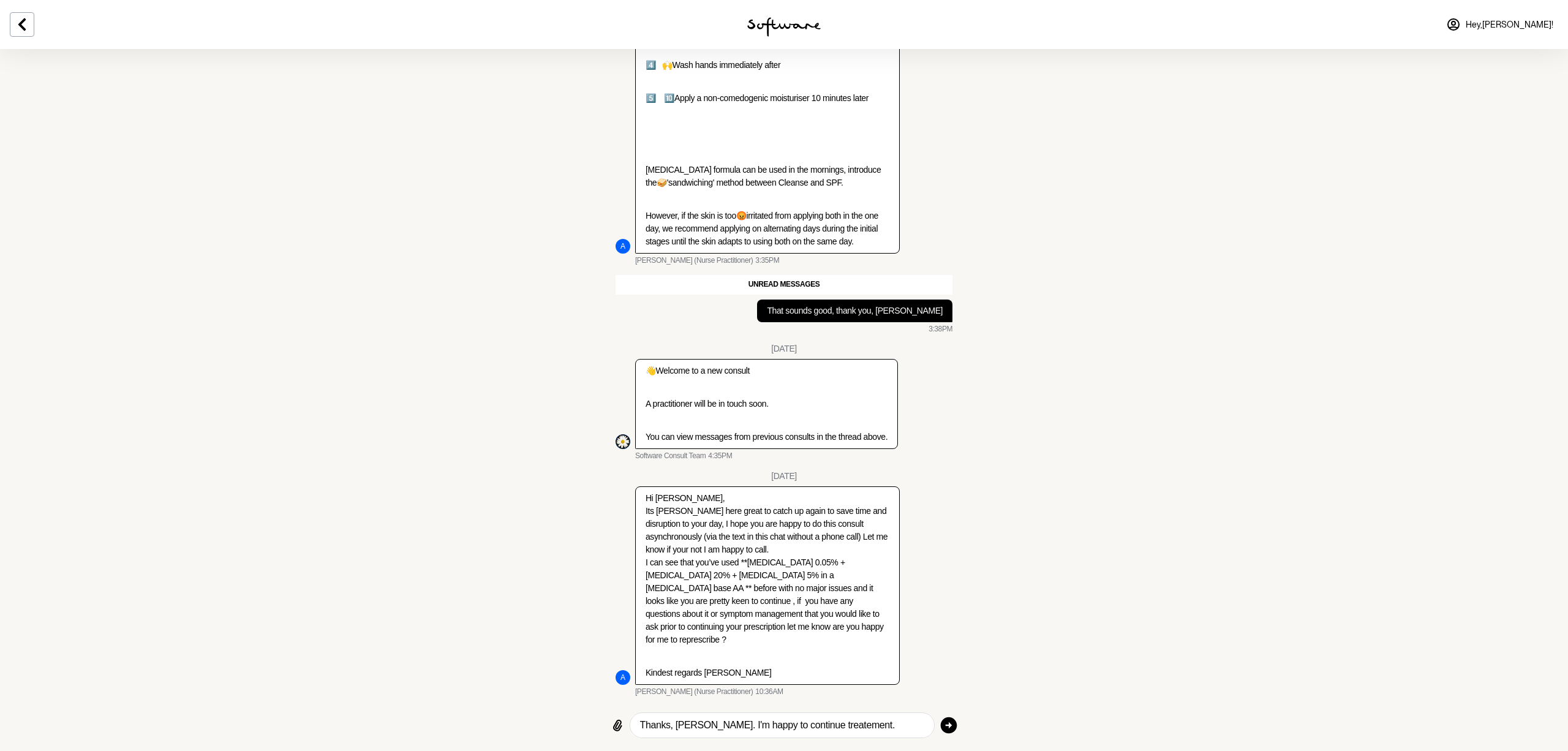
click at [796, 723] on textarea "Thanks, [PERSON_NAME]. I'm happy to continue treatement." at bounding box center [782, 725] width 285 height 15
click at [840, 725] on textarea "Thanks, [PERSON_NAME]. I'm happy to continue with treatement." at bounding box center [782, 725] width 285 height 15
click at [873, 726] on textarea "Thanks, [PERSON_NAME]. I'm happy to continue with treatment." at bounding box center [782, 725] width 285 height 15
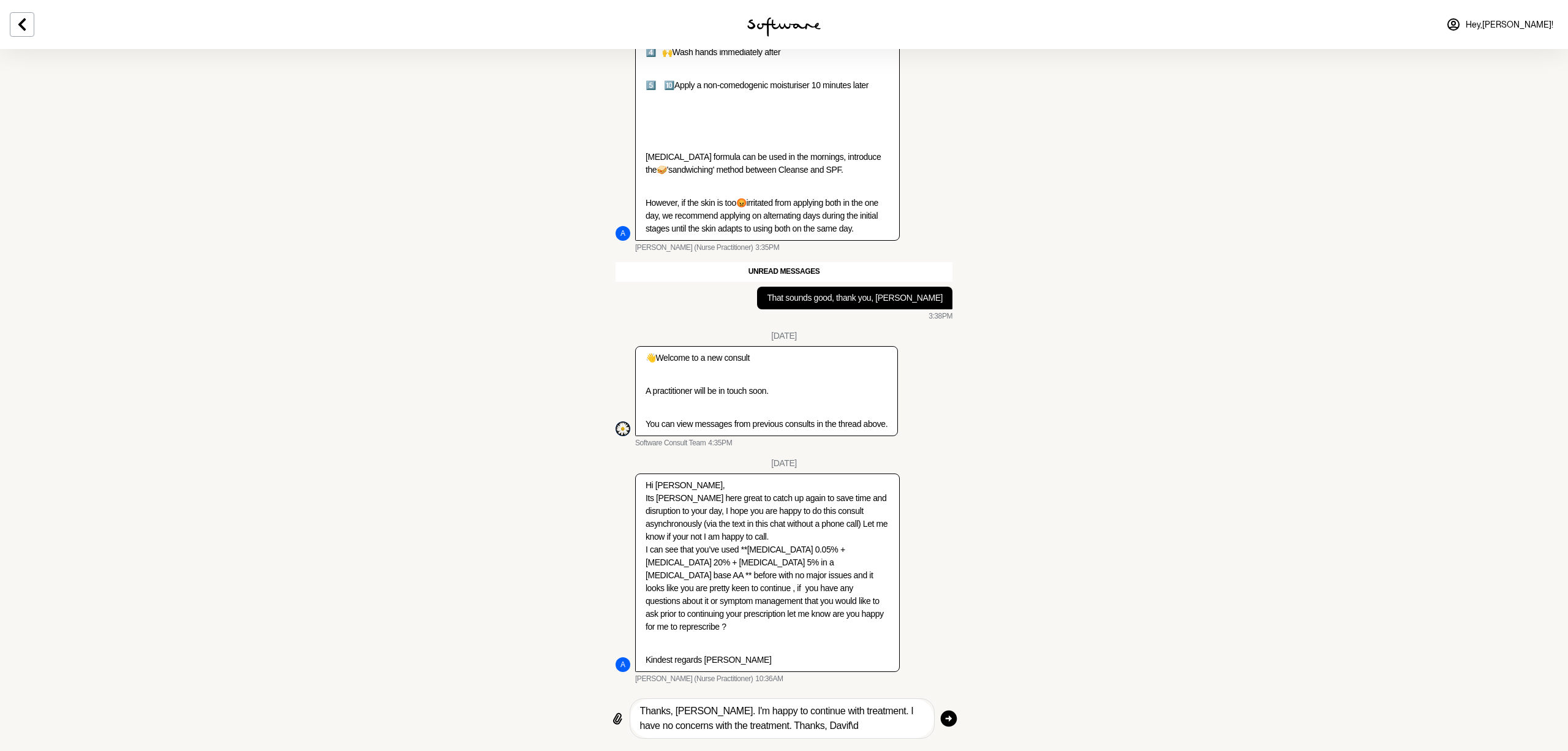
scroll to position [1658, 0]
type textarea "Thanks, [PERSON_NAME]. I'm happy to continue with treatment. I have no concerns…"
click at [948, 719] on icon "button" at bounding box center [948, 718] width 19 height 19
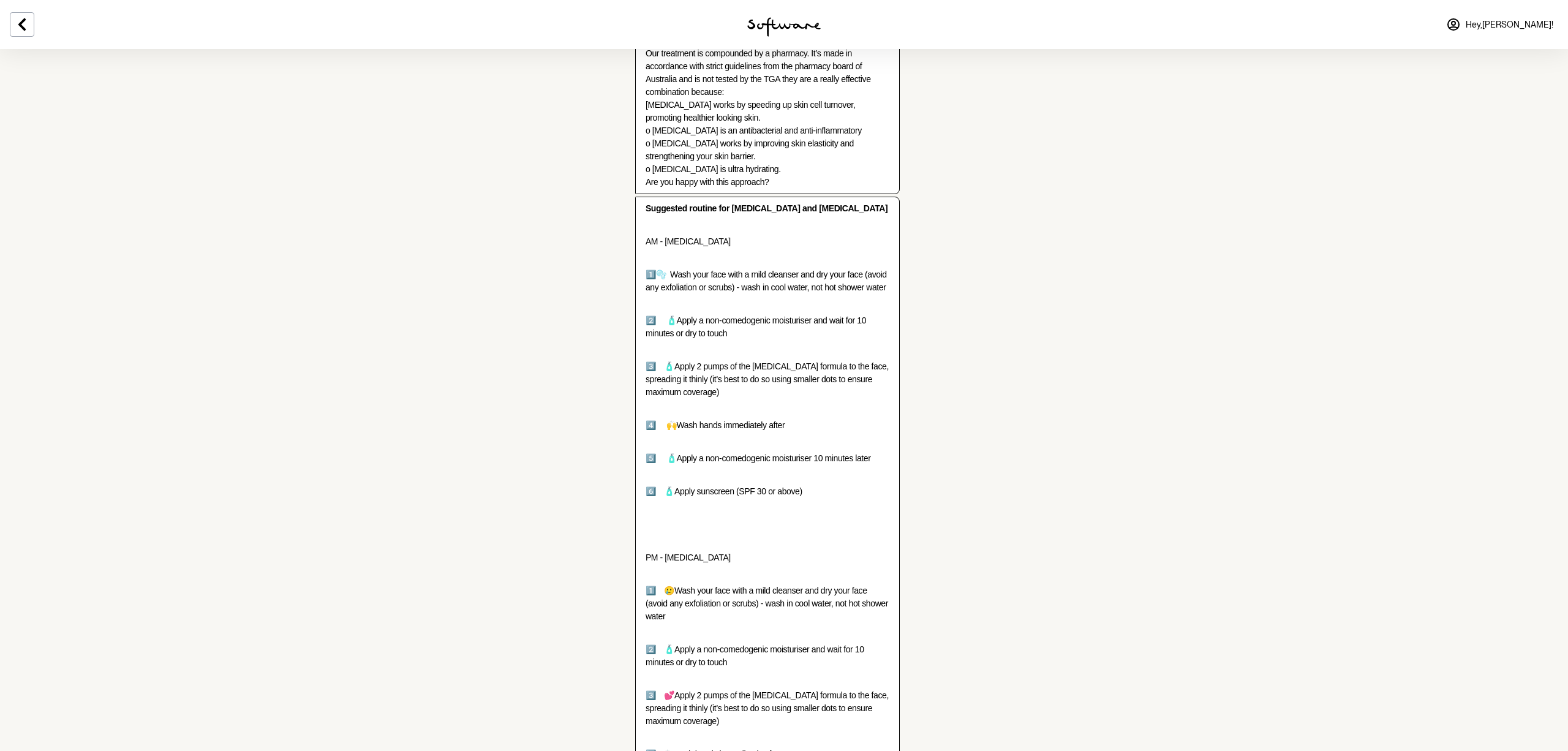
scroll to position [928, 0]
